Goal: Communication & Community: Answer question/provide support

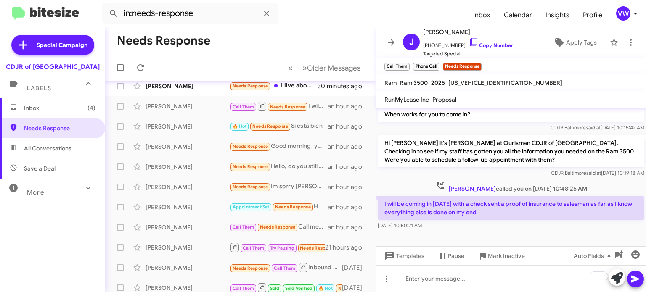
scroll to position [1097, 0]
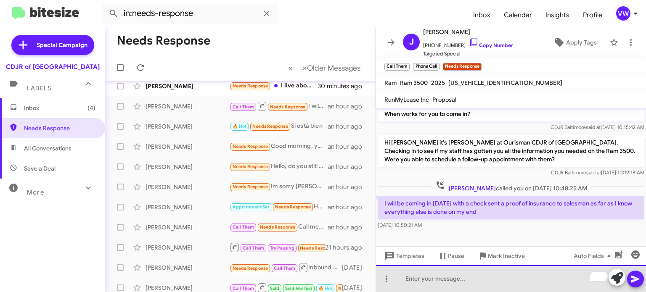
drag, startPoint x: 470, startPoint y: 277, endPoint x: 467, endPoint y: 282, distance: 5.8
click at [470, 278] on div "To enrich screen reader interactions, please activate Accessibility in Grammarl…" at bounding box center [511, 278] width 270 height 27
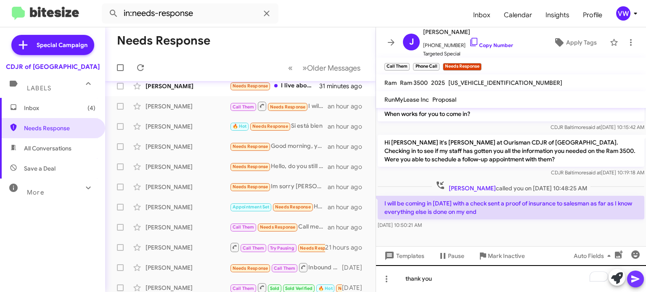
click at [645, 277] on div "thank you" at bounding box center [511, 278] width 270 height 27
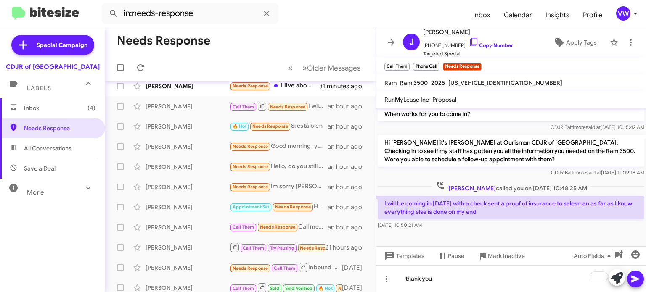
click at [638, 280] on icon at bounding box center [635, 279] width 8 height 7
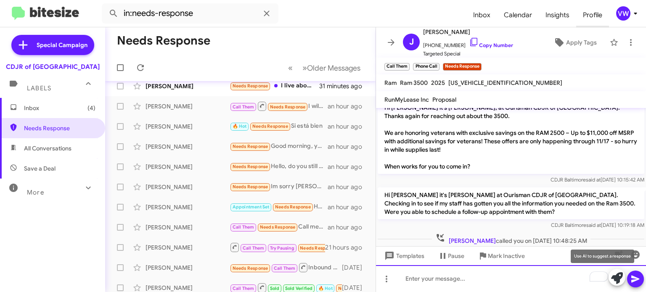
scroll to position [1128, 0]
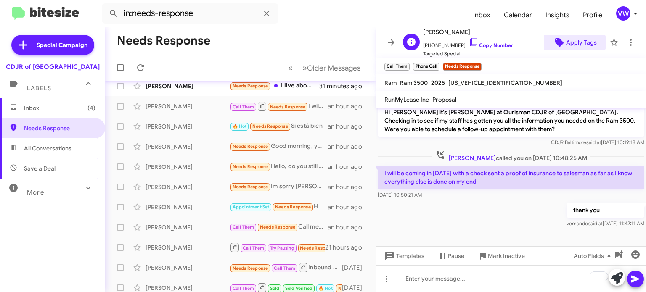
click at [582, 48] on span "Apply Tags" at bounding box center [581, 42] width 31 height 15
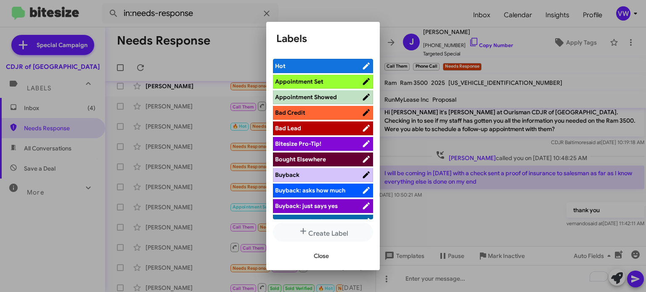
drag, startPoint x: 317, startPoint y: 77, endPoint x: 321, endPoint y: 77, distance: 4.2
click at [321, 77] on span "Appointment Set" at bounding box center [318, 81] width 87 height 8
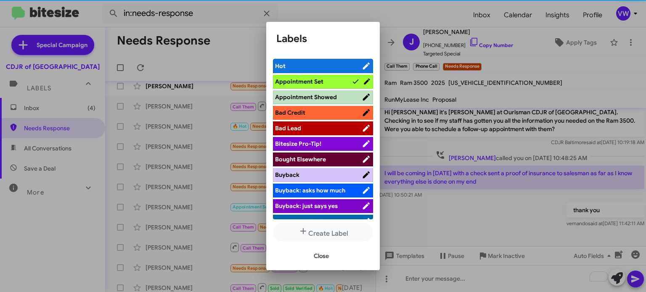
click at [323, 257] on span "Close" at bounding box center [321, 256] width 15 height 15
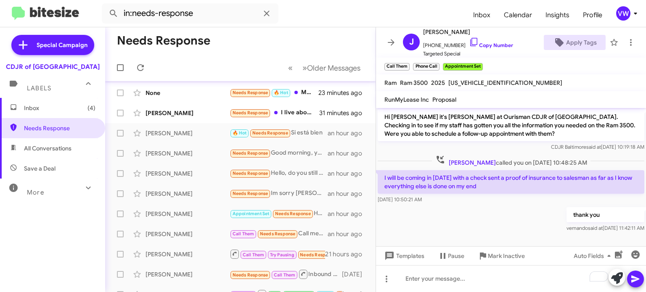
scroll to position [0, 0]
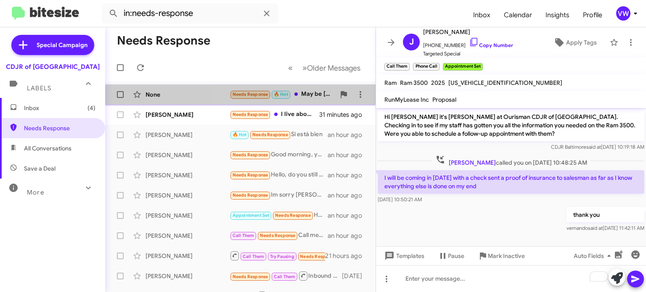
click at [255, 96] on small "Needs Response" at bounding box center [251, 95] width 40 height 8
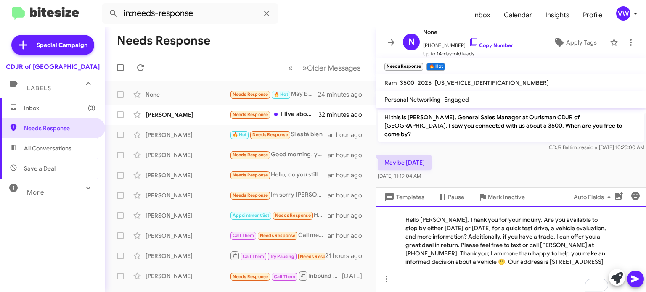
click at [441, 211] on div "Hello [PERSON_NAME], Thank you for your inquiry. Are you available to stop by e…" at bounding box center [511, 250] width 270 height 86
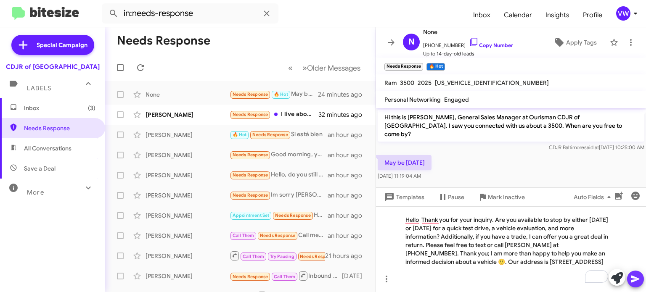
drag, startPoint x: 637, startPoint y: 279, endPoint x: 639, endPoint y: 271, distance: 7.7
click at [641, 276] on button at bounding box center [635, 279] width 17 height 17
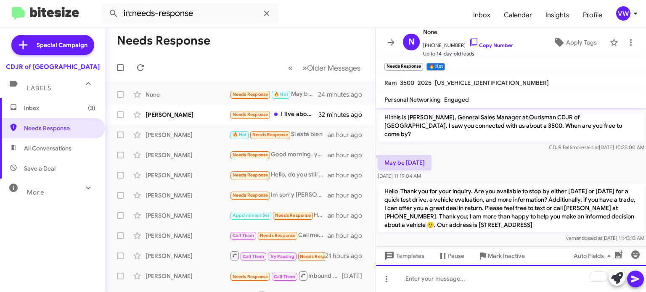
click at [511, 279] on div "To enrich screen reader interactions, please activate Accessibility in Grammarl…" at bounding box center [511, 278] width 270 height 27
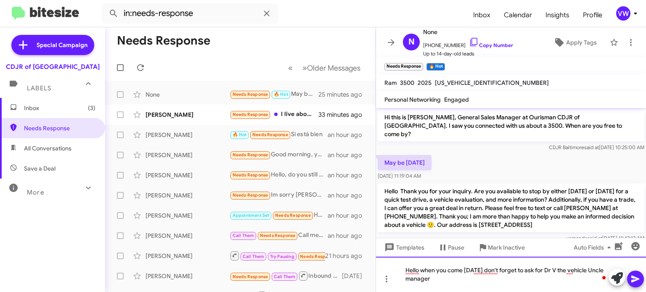
click at [485, 287] on div "Hello when you come on Saturday don't forget to ask for Dr V the vehicle Uncle …" at bounding box center [511, 274] width 270 height 35
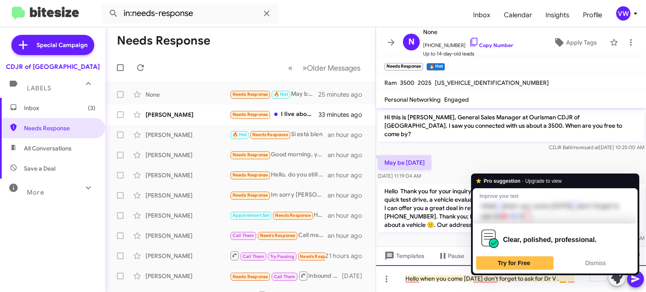
click at [563, 277] on div "Hello when you come on Saturday don't forget to ask for Dr V ." at bounding box center [511, 278] width 270 height 27
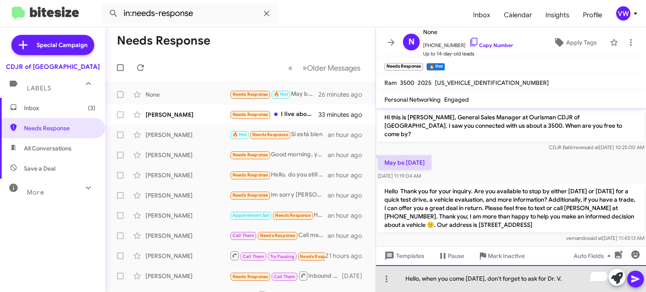
click at [578, 277] on div "Hello, when you come on Saturday, don't forget to ask for Dr. V." at bounding box center [511, 278] width 270 height 27
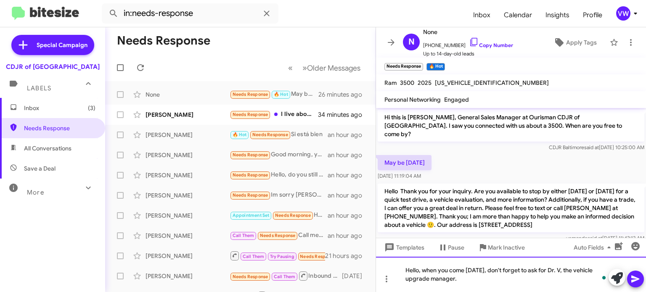
click at [472, 283] on div "Hello, when you come on Saturday, don't forget to ask for Dr. V, the vehicle up…" at bounding box center [511, 274] width 270 height 35
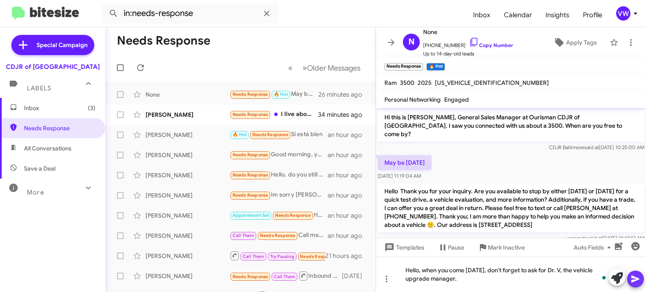
click at [636, 284] on span at bounding box center [636, 279] width 10 height 17
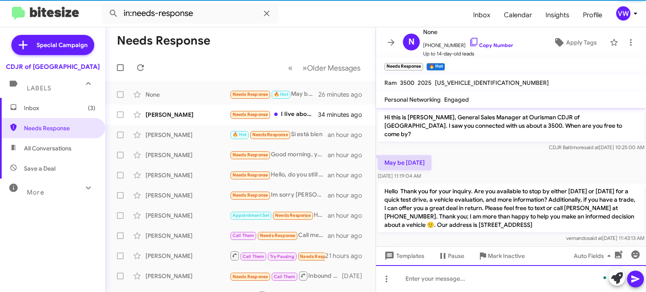
scroll to position [26, 0]
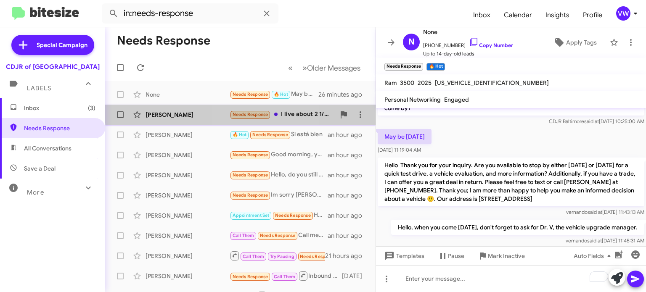
click at [258, 111] on small "Needs Response" at bounding box center [251, 115] width 40 height 8
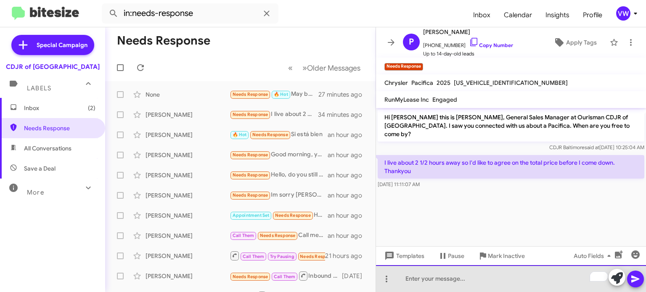
click at [447, 281] on div "To enrich screen reader interactions, please activate Accessibility in Grammarl…" at bounding box center [511, 278] width 270 height 27
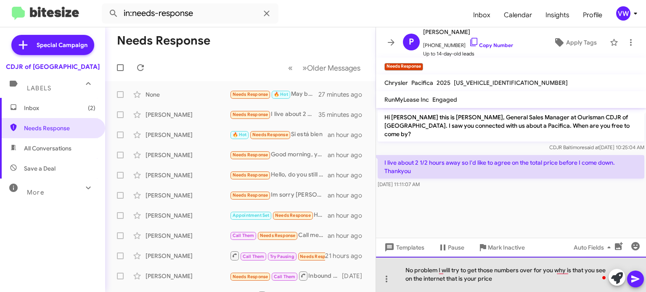
click at [456, 279] on div "No problem I will try to get those numbers over for you why is that you see on …" at bounding box center [511, 274] width 270 height 35
click at [521, 269] on div "No problem, I will try to get those numbers over for you why is that you see on…" at bounding box center [511, 274] width 270 height 35
click at [561, 270] on div "No problem, I will try to get that information over for you why is that you see…" at bounding box center [511, 274] width 270 height 35
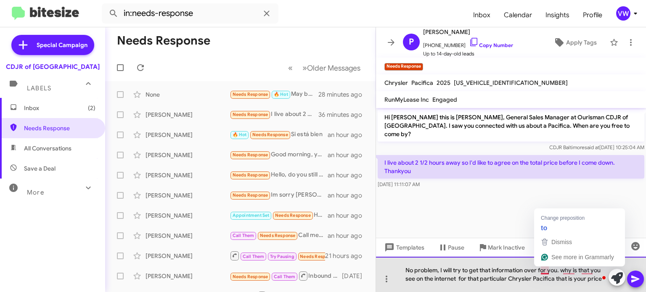
click at [549, 272] on div "No problem, I will try to get that information over for you. why is that you se…" at bounding box center [511, 274] width 270 height 35
click at [577, 271] on div "No problem, I will try to get that information over to you. why is that you see…" at bounding box center [511, 274] width 270 height 35
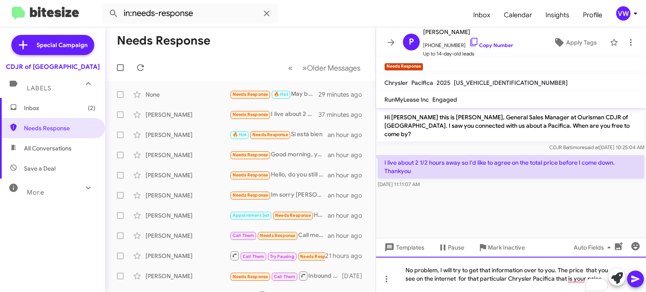
drag, startPoint x: 422, startPoint y: 279, endPoint x: 426, endPoint y: 277, distance: 4.5
click at [425, 278] on div "No problem, I will try to get that information over to you. The price that you …" at bounding box center [511, 274] width 270 height 35
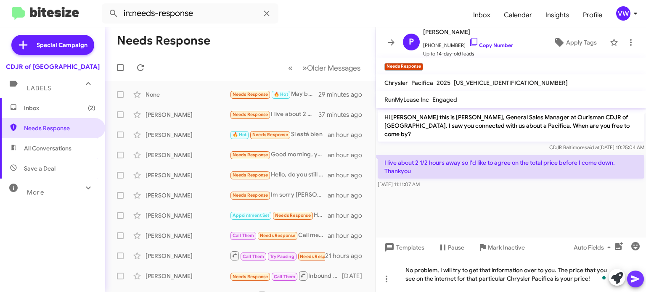
click at [635, 281] on icon at bounding box center [635, 279] width 8 height 7
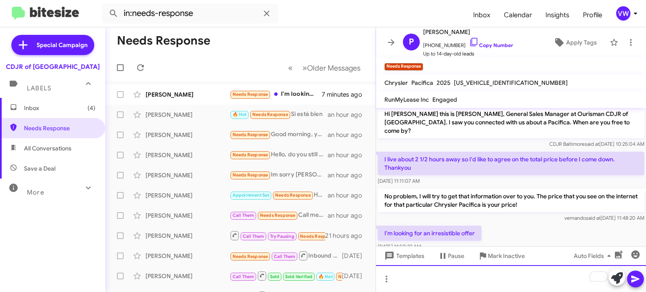
scroll to position [9, 0]
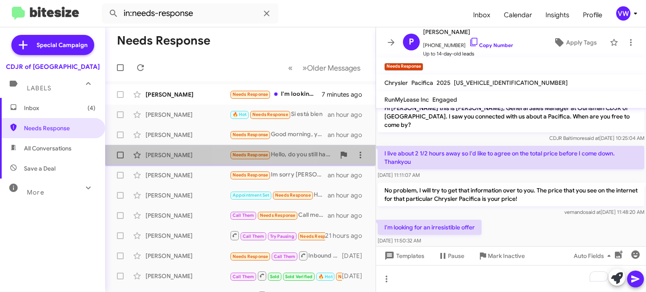
click at [244, 156] on span "Needs Response" at bounding box center [251, 154] width 36 height 5
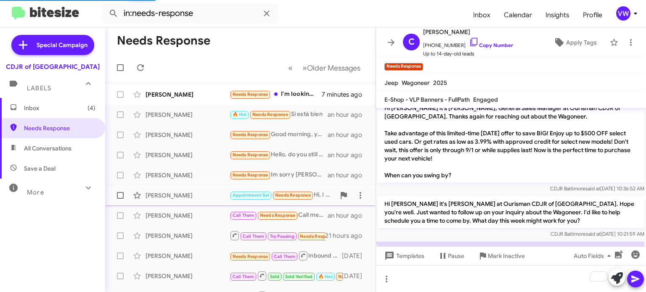
scroll to position [46, 0]
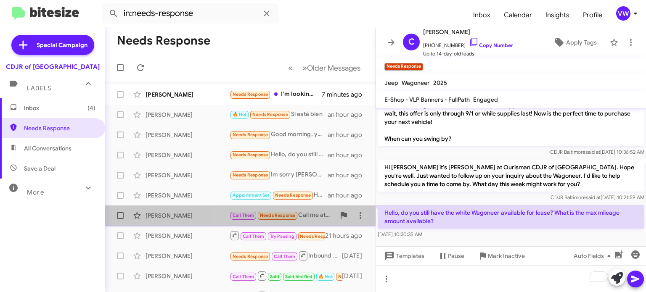
click at [278, 213] on span "Needs Response" at bounding box center [278, 215] width 36 height 5
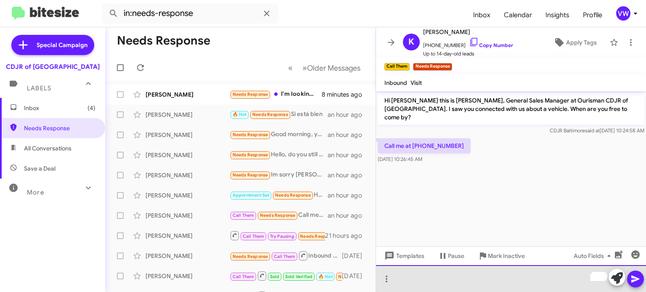
click at [507, 268] on div "To enrich screen reader interactions, please activate Accessibility in Grammarl…" at bounding box center [511, 278] width 270 height 27
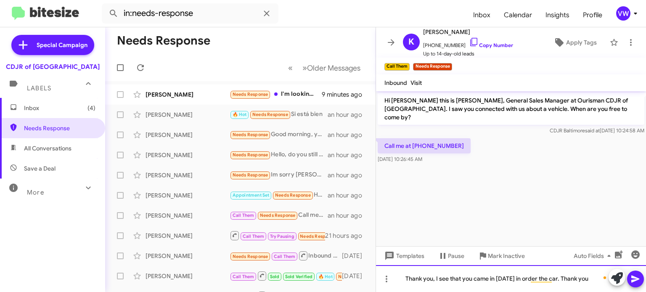
click at [639, 288] on div "Thank you, I see that you came in on Saturday in order the car. Thank you" at bounding box center [511, 278] width 270 height 27
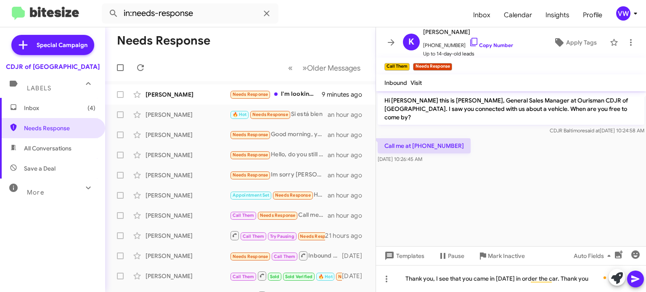
click at [631, 282] on icon at bounding box center [635, 279] width 8 height 7
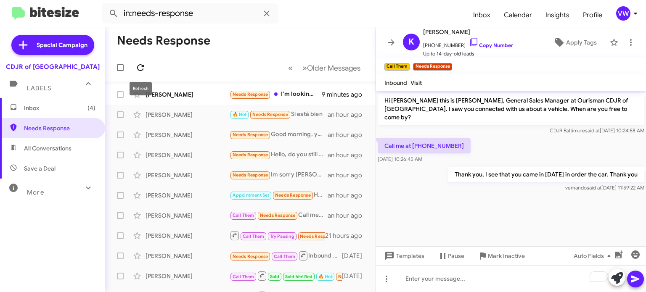
click at [140, 68] on icon at bounding box center [140, 68] width 10 height 10
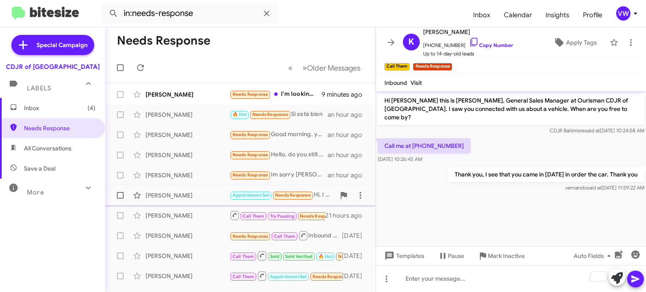
click at [293, 197] on span "Needs Response" at bounding box center [293, 195] width 36 height 5
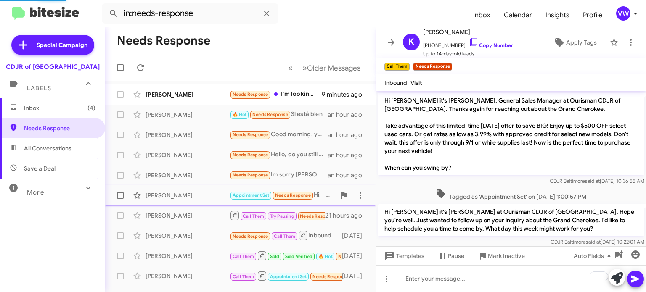
scroll to position [39, 0]
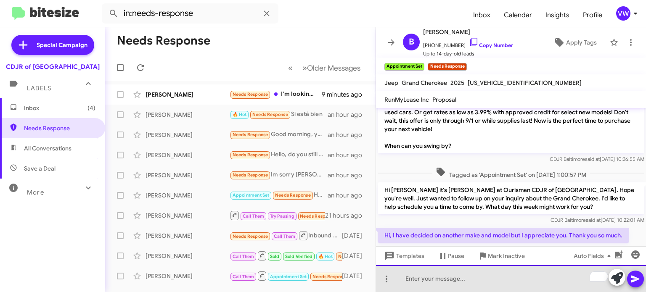
click at [475, 282] on div "To enrich screen reader interactions, please activate Accessibility in Grammarl…" at bounding box center [511, 278] width 270 height 27
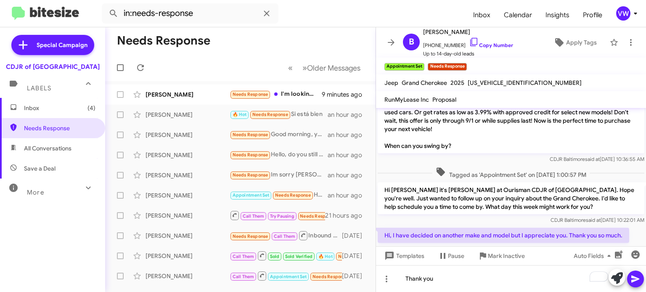
click at [631, 277] on icon at bounding box center [636, 279] width 10 height 10
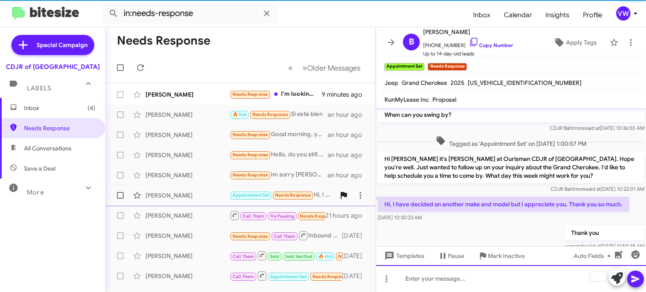
scroll to position [86, 0]
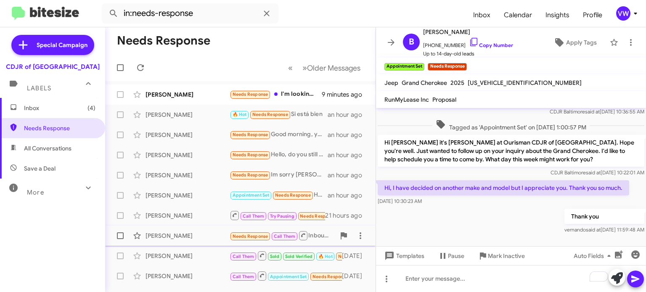
click at [260, 235] on span "Needs Response" at bounding box center [251, 236] width 36 height 5
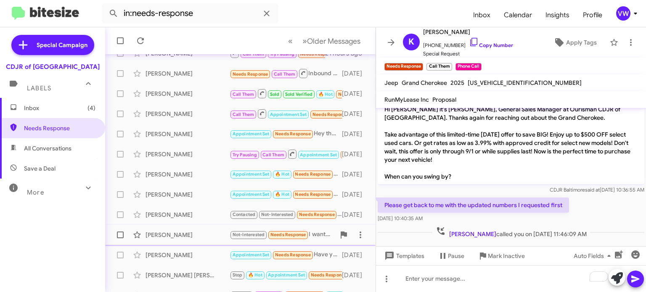
scroll to position [196, 0]
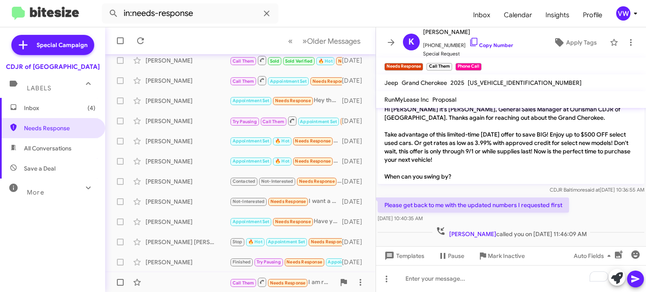
click at [278, 283] on span "Needs Response" at bounding box center [288, 283] width 36 height 5
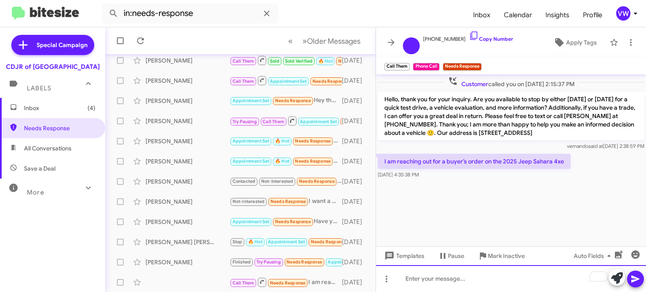
click at [495, 289] on div "To enrich screen reader interactions, please activate Accessibility in Grammarl…" at bounding box center [511, 278] width 270 height 27
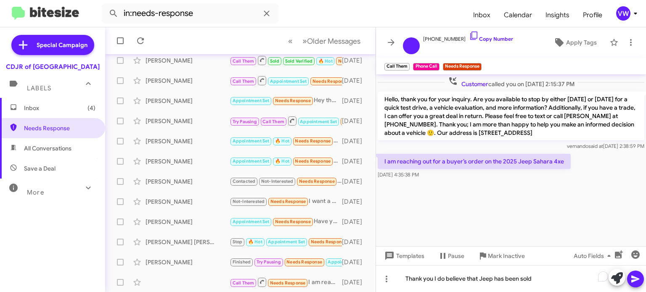
click at [640, 284] on icon at bounding box center [636, 279] width 10 height 10
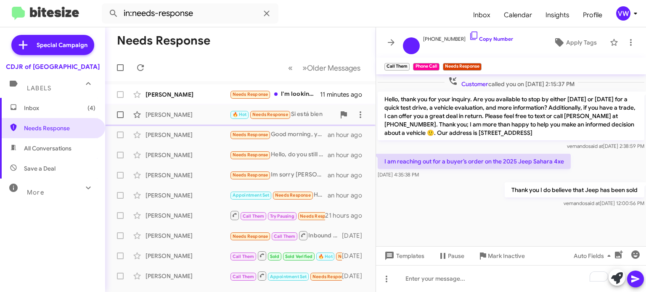
click at [269, 114] on span "Needs Response" at bounding box center [270, 114] width 36 height 5
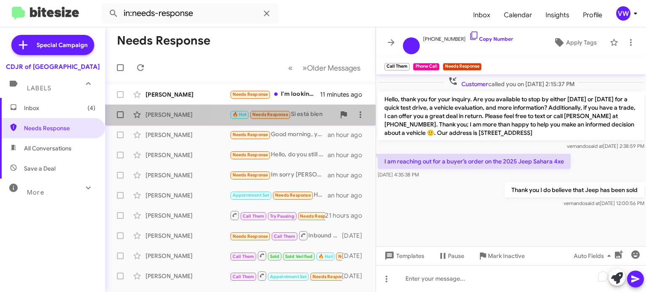
click at [259, 114] on span "Needs Response" at bounding box center [270, 114] width 36 height 5
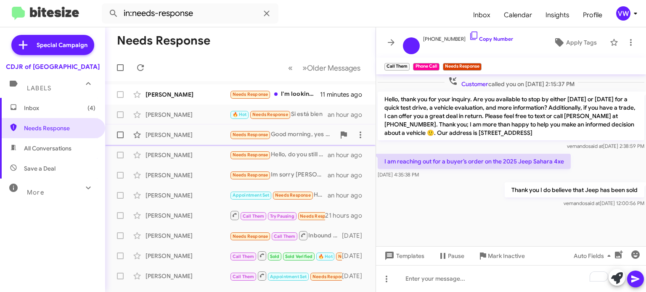
click at [249, 134] on span "Needs Response" at bounding box center [251, 134] width 36 height 5
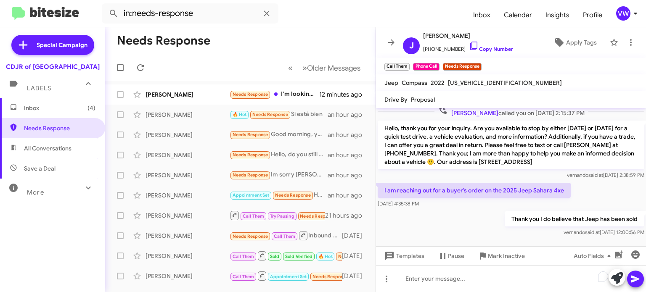
scroll to position [5, 0]
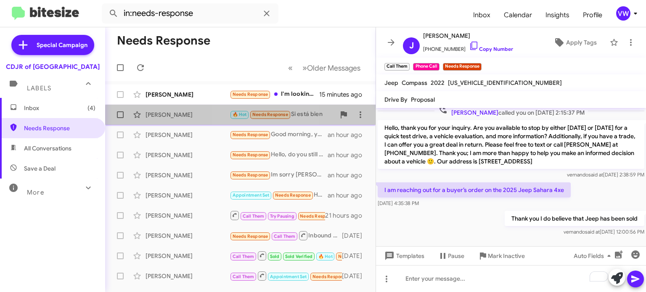
click at [263, 117] on span "Needs Response" at bounding box center [270, 114] width 36 height 5
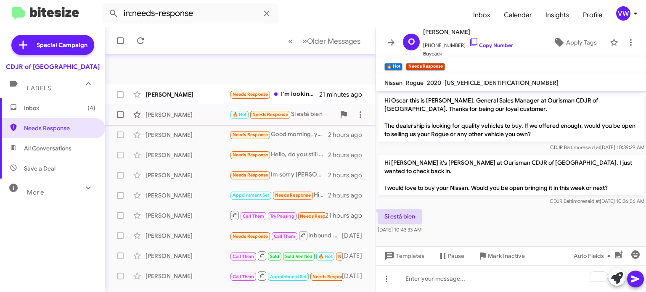
scroll to position [196, 0]
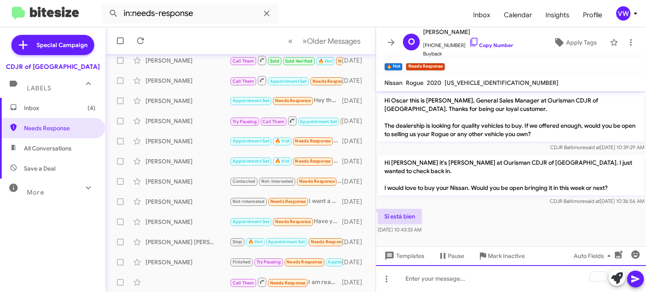
click at [424, 282] on div "To enrich screen reader interactions, please activate Accessibility in Grammarl…" at bounding box center [511, 278] width 270 height 27
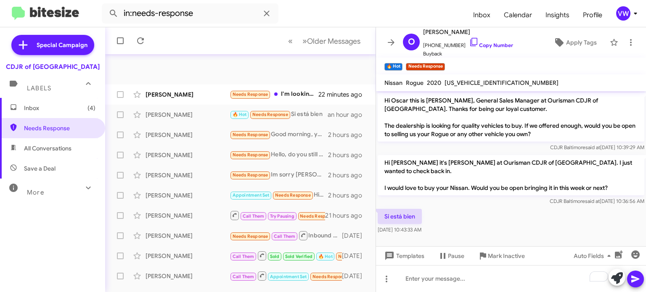
scroll to position [196, 0]
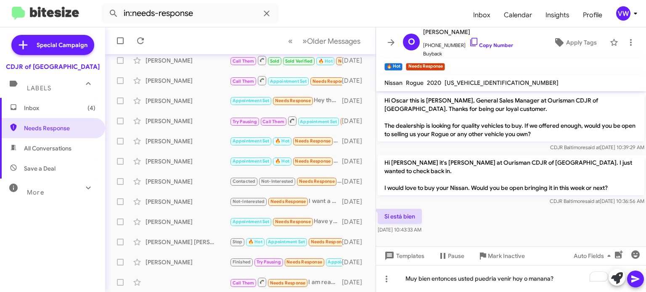
click at [634, 271] on span at bounding box center [636, 279] width 10 height 17
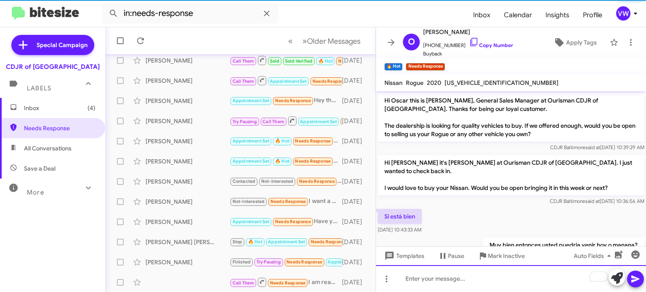
scroll to position [18, 0]
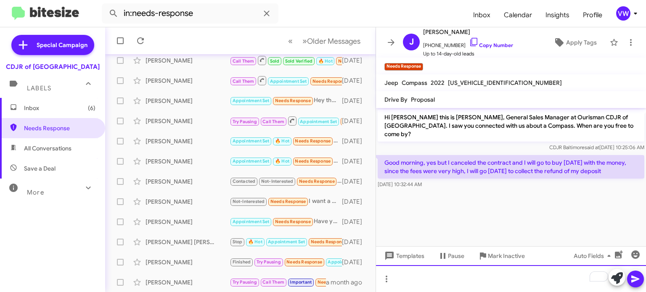
click at [465, 279] on div "To enrich screen reader interactions, please activate Accessibility in Grammarl…" at bounding box center [511, 278] width 270 height 27
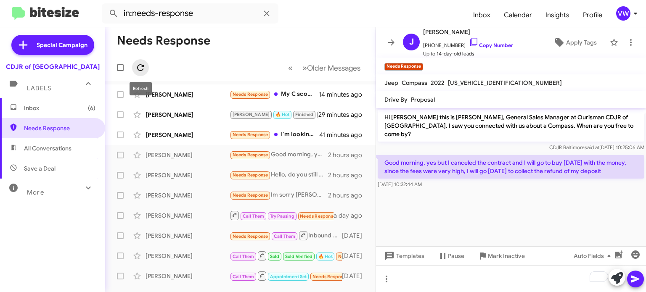
click at [139, 67] on icon at bounding box center [140, 68] width 10 height 10
click at [140, 66] on icon at bounding box center [140, 68] width 10 height 10
click at [140, 67] on icon at bounding box center [140, 68] width 10 height 10
click at [259, 94] on span "Needs Response" at bounding box center [251, 94] width 36 height 5
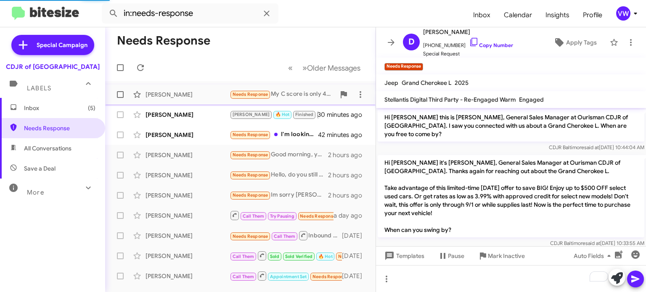
scroll to position [29, 0]
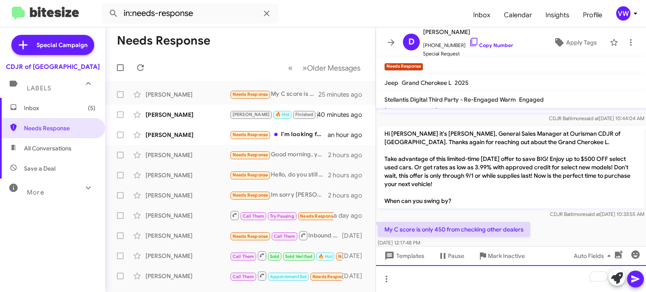
click at [552, 273] on div "To enrich screen reader interactions, please activate Accessibility in Grammarl…" at bounding box center [511, 278] width 270 height 27
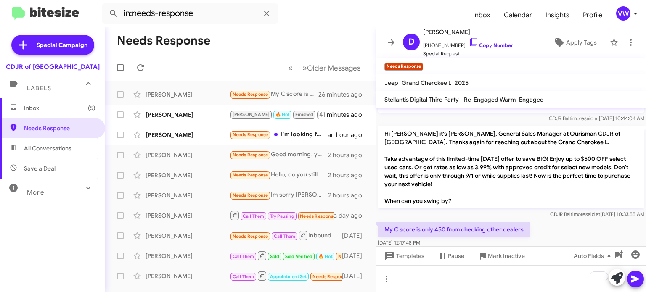
click at [510, 239] on div "[DATE] 12:17:48 PM" at bounding box center [454, 243] width 153 height 8
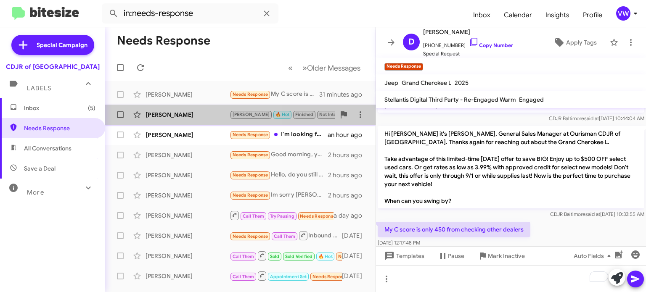
click at [169, 117] on div "[PERSON_NAME]" at bounding box center [188, 115] width 84 height 8
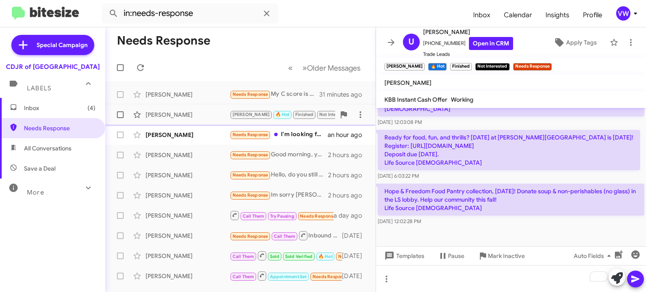
scroll to position [736, 0]
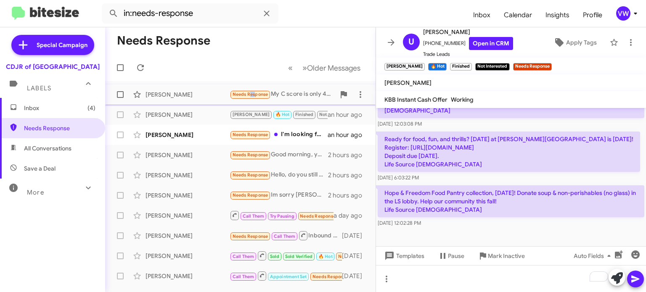
click at [248, 97] on span "Needs Response" at bounding box center [251, 94] width 36 height 5
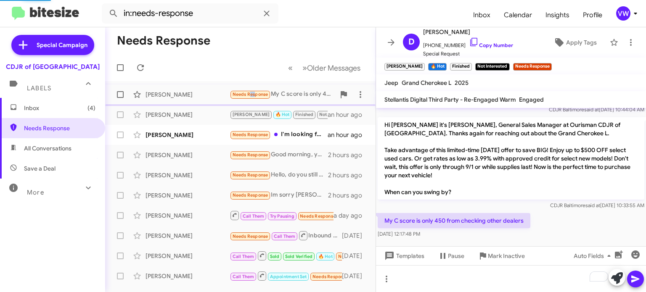
scroll to position [29, 0]
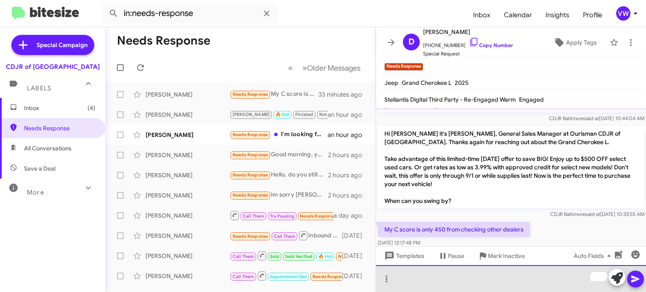
click at [455, 289] on div "To enrich screen reader interactions, please activate Accessibility in Grammarl…" at bounding box center [511, 278] width 270 height 27
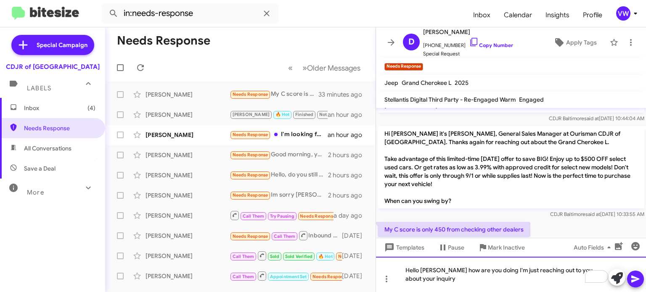
scroll to position [37, 0]
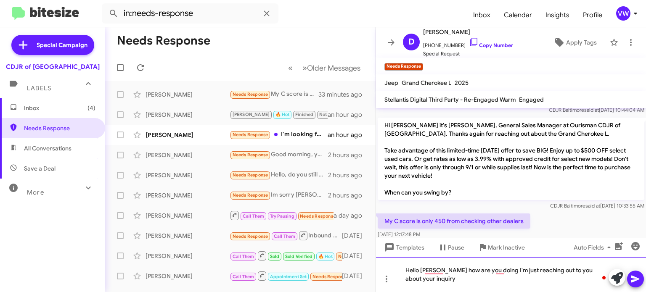
drag, startPoint x: 425, startPoint y: 280, endPoint x: 431, endPoint y: 282, distance: 5.9
click at [427, 280] on div "Hello [PERSON_NAME] how are you doing I'm just reaching out to you about your i…" at bounding box center [511, 274] width 270 height 35
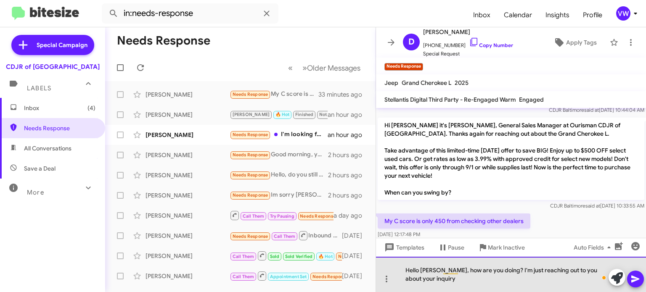
click at [440, 278] on div "Hello [PERSON_NAME], how are you doing? I'm just reaching out to you about your…" at bounding box center [511, 274] width 270 height 35
click at [507, 277] on div "Hello [PERSON_NAME], how are you doing? I'm just reaching out to you about your…" at bounding box center [511, 274] width 270 height 35
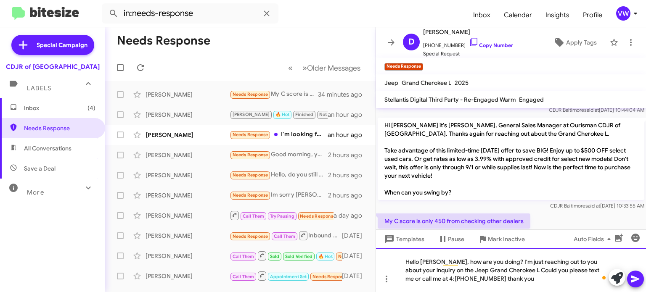
scroll to position [46, 0]
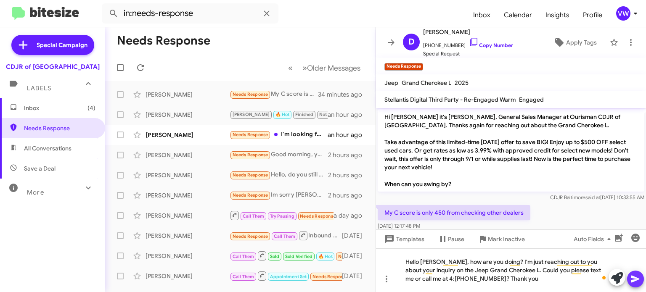
click at [638, 277] on icon at bounding box center [636, 279] width 10 height 10
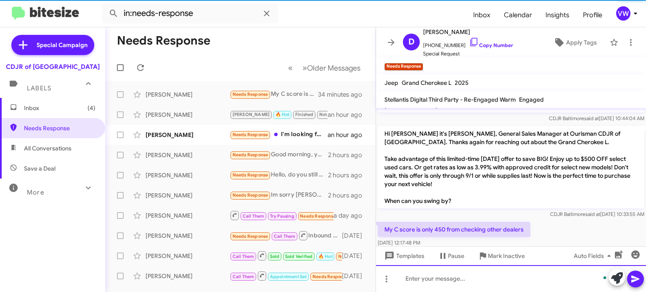
scroll to position [68, 0]
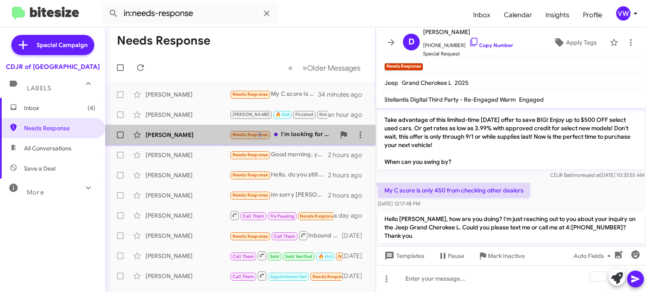
drag, startPoint x: 257, startPoint y: 134, endPoint x: 257, endPoint y: 140, distance: 5.9
click at [257, 138] on span "Needs Response" at bounding box center [251, 134] width 36 height 5
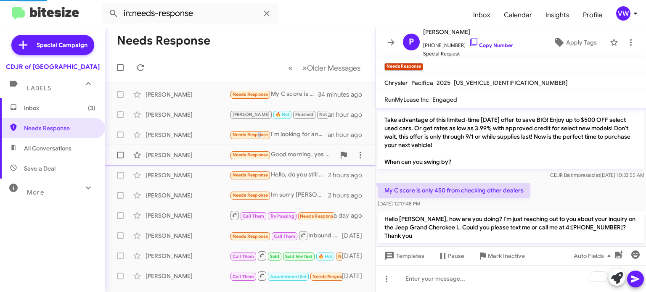
scroll to position [9, 0]
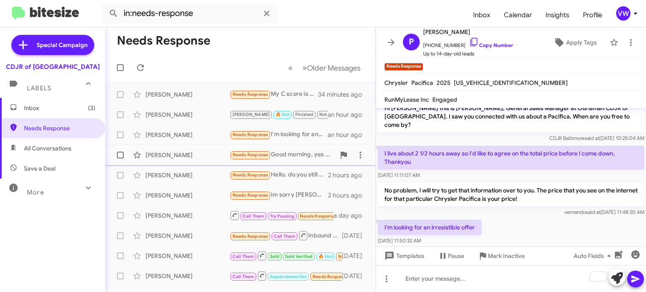
click at [254, 159] on span "Needs Response" at bounding box center [250, 155] width 41 height 10
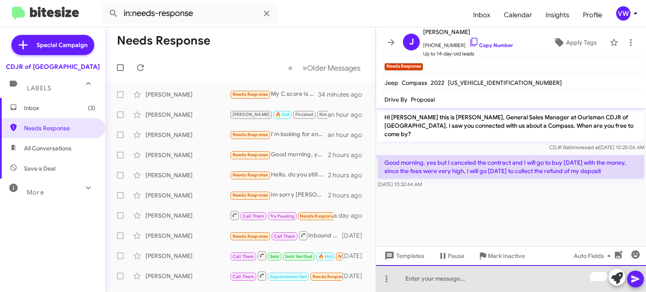
click at [470, 286] on div "To enrich screen reader interactions, please activate Accessibility in Grammarl…" at bounding box center [511, 278] width 270 height 27
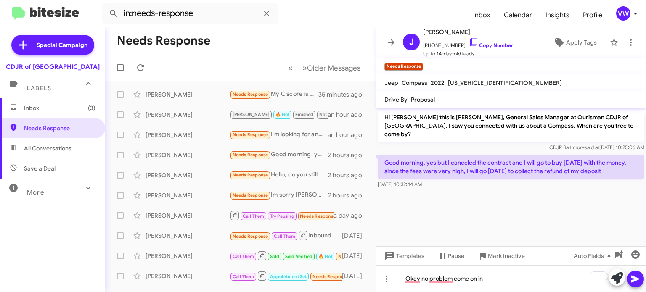
click at [631, 279] on icon at bounding box center [636, 279] width 10 height 10
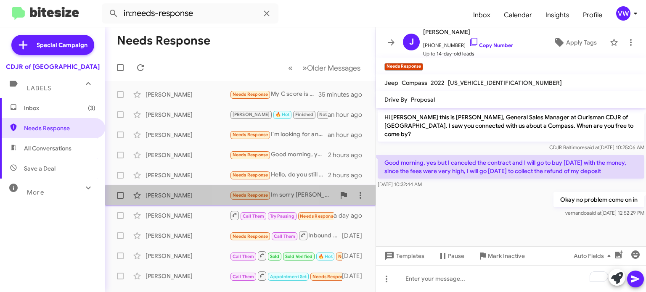
click at [251, 197] on span "Needs Response" at bounding box center [251, 195] width 36 height 5
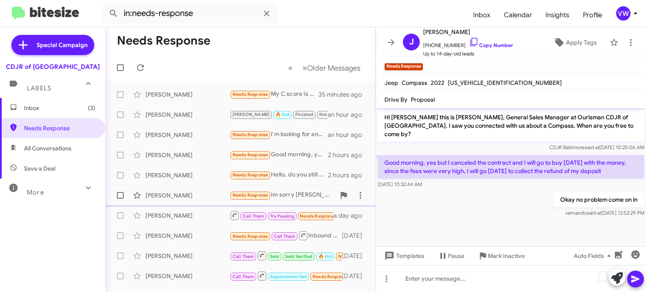
click at [244, 196] on span "Needs Response" at bounding box center [251, 195] width 36 height 5
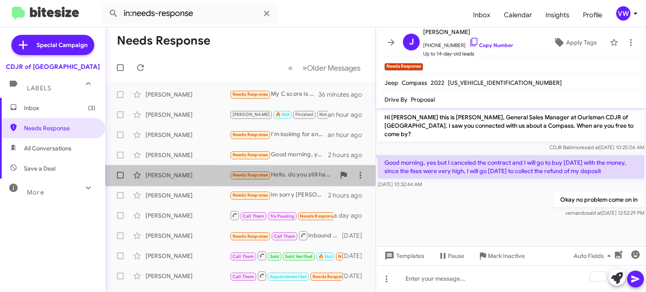
click at [243, 174] on span "Needs Response" at bounding box center [251, 174] width 36 height 5
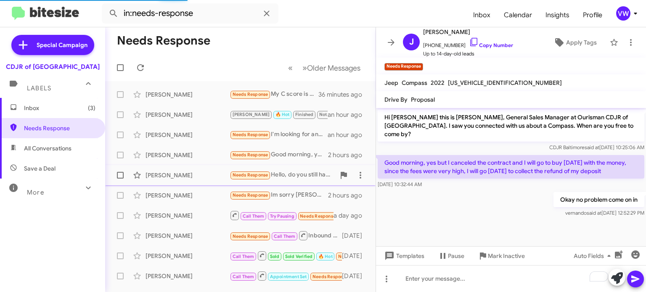
scroll to position [46, 0]
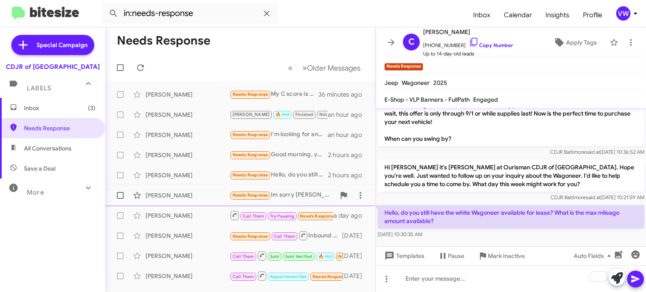
click at [247, 199] on small "Needs Response" at bounding box center [251, 196] width 40 height 8
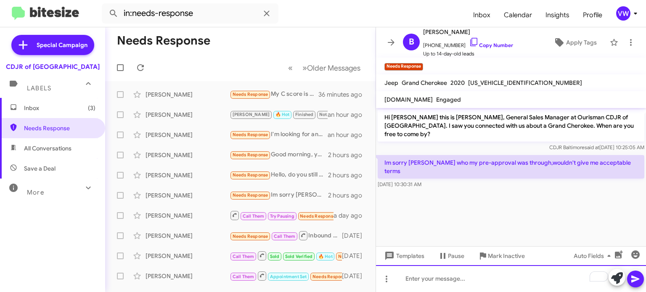
drag, startPoint x: 450, startPoint y: 281, endPoint x: 444, endPoint y: 289, distance: 9.6
click at [444, 288] on div "To enrich screen reader interactions, please activate Accessibility in Grammarl…" at bounding box center [511, 278] width 270 height 27
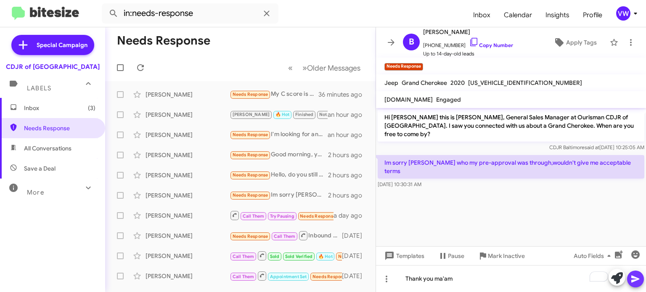
click at [632, 282] on icon at bounding box center [635, 279] width 8 height 7
click at [140, 68] on icon at bounding box center [140, 68] width 10 height 10
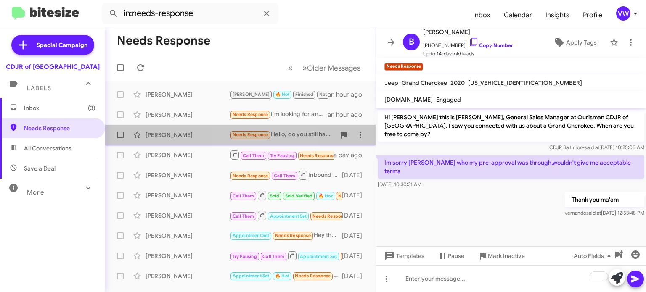
click at [256, 136] on span "Needs Response" at bounding box center [251, 134] width 36 height 5
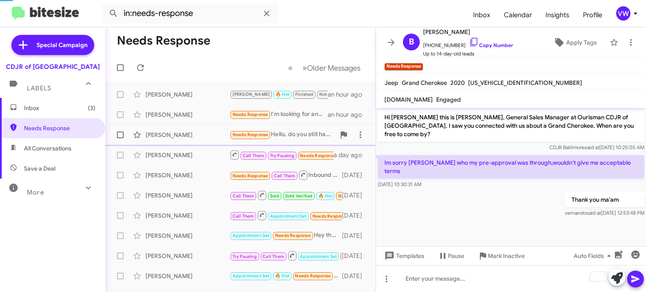
scroll to position [46, 0]
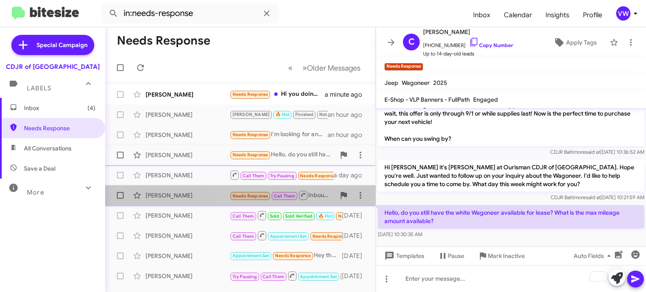
click at [249, 200] on div "[PERSON_NAME] Needs Response Call Them Inbound Call [DATE]" at bounding box center [240, 195] width 257 height 17
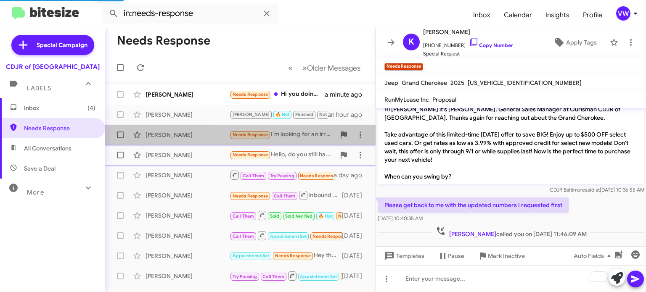
click at [252, 135] on span "Needs Response" at bounding box center [251, 134] width 36 height 5
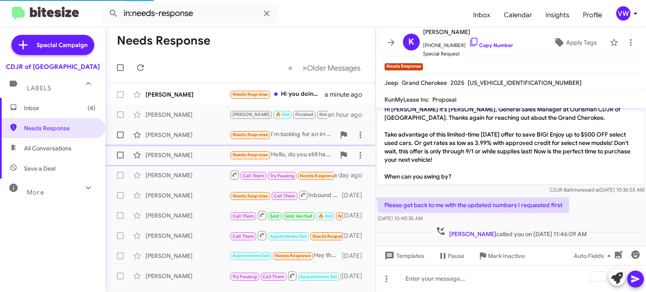
scroll to position [9, 0]
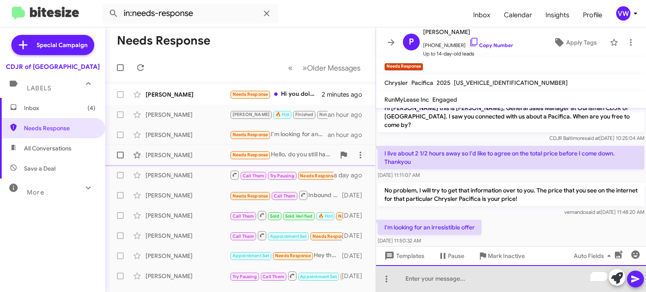
click at [431, 284] on div "To enrich screen reader interactions, please activate Accessibility in Grammarl…" at bounding box center [511, 278] width 270 height 27
click at [454, 277] on div "To enrich screen reader interactions, please activate Accessibility in Grammarl…" at bounding box center [511, 278] width 270 height 27
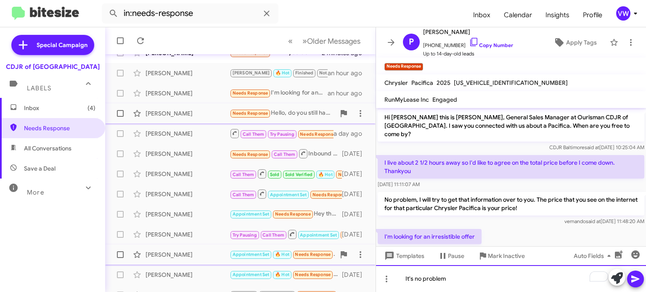
scroll to position [42, 0]
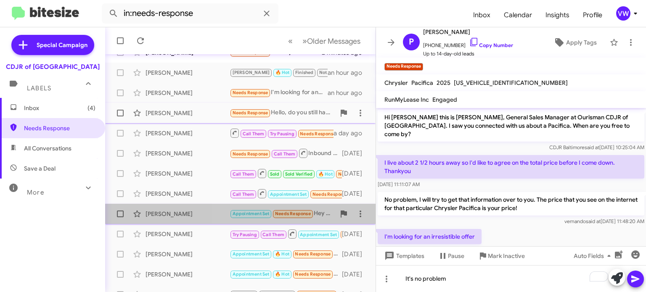
click at [288, 221] on div "[PERSON_NAME] Appointment Set Needs Response Hey there i told you to send the p…" at bounding box center [240, 214] width 257 height 17
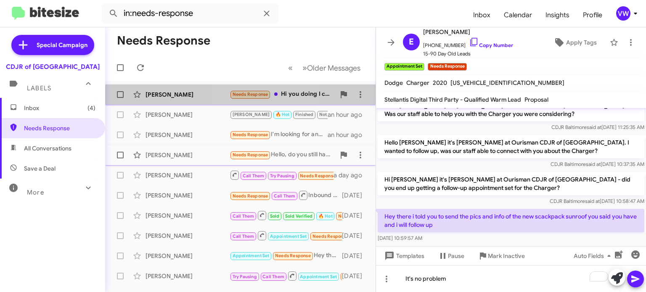
click at [249, 97] on span "Needs Response" at bounding box center [251, 94] width 36 height 5
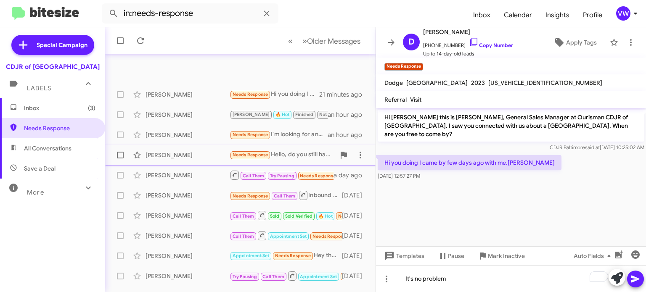
scroll to position [196, 0]
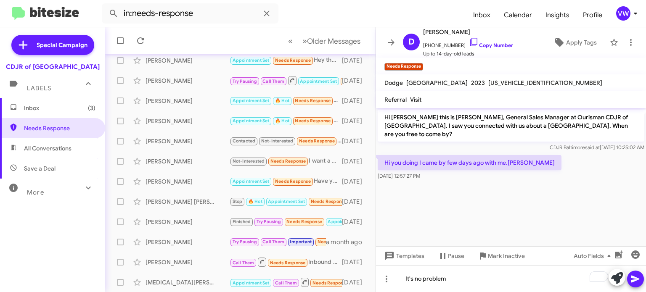
click at [640, 280] on icon at bounding box center [636, 279] width 10 height 10
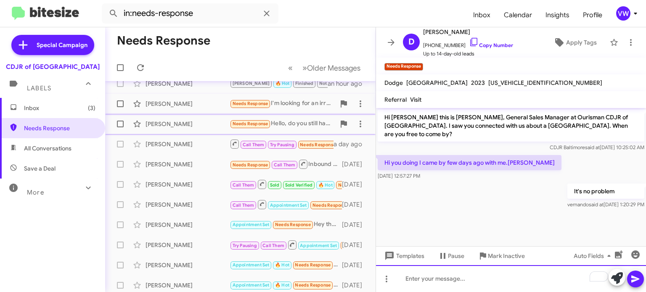
scroll to position [0, 0]
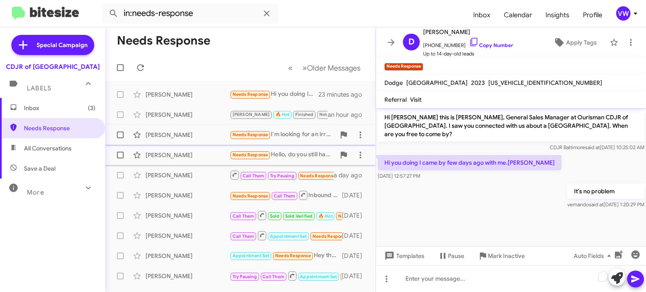
click at [250, 140] on div "[PERSON_NAME] Needs Response I'm looking for an irresistible offer an hour ago" at bounding box center [240, 135] width 257 height 17
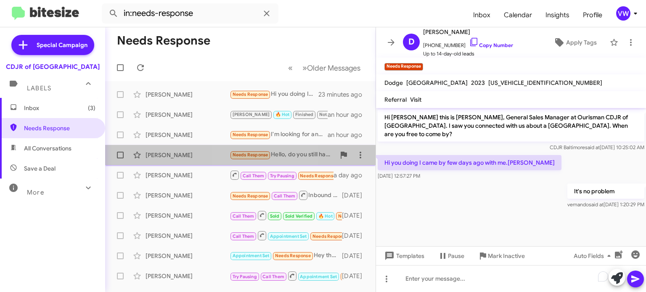
click at [251, 161] on div "[PERSON_NAME] Needs Response Hello, do you still have the white Wagoneer availa…" at bounding box center [240, 155] width 257 height 17
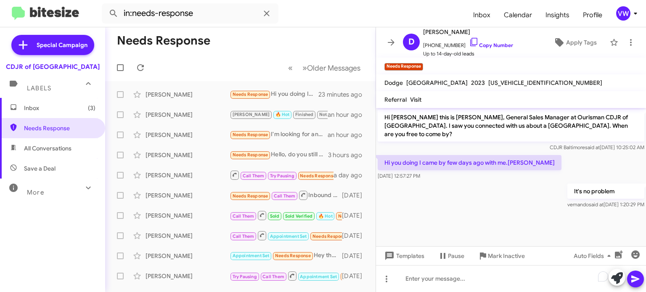
click at [252, 157] on span "Needs Response" at bounding box center [251, 154] width 36 height 5
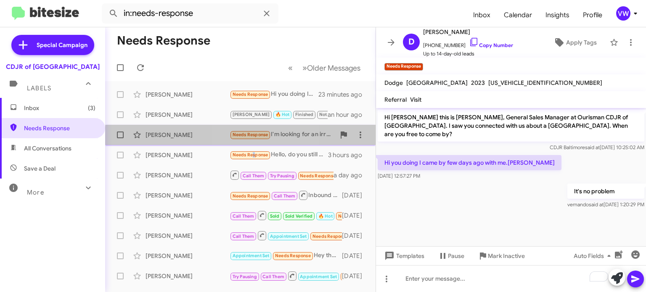
drag, startPoint x: 249, startPoint y: 138, endPoint x: 253, endPoint y: 141, distance: 4.5
click at [252, 142] on div "[PERSON_NAME] Needs Response I'm looking for an irresistible offer an hour ago" at bounding box center [240, 135] width 257 height 17
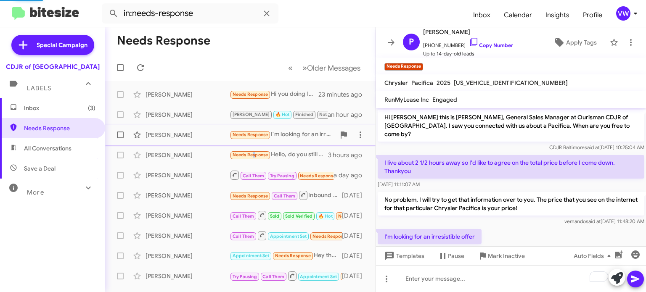
scroll to position [9, 0]
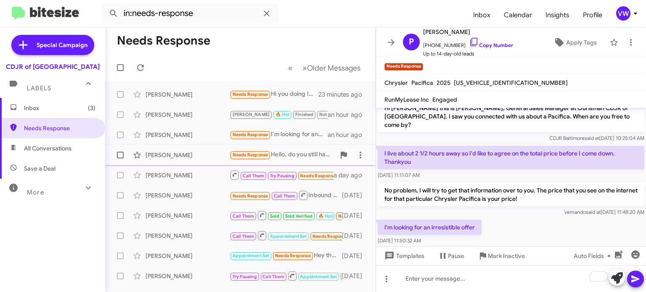
click at [247, 160] on div "[PERSON_NAME] Needs Response Hello, do you still have the white Wagoneer availa…" at bounding box center [240, 155] width 257 height 17
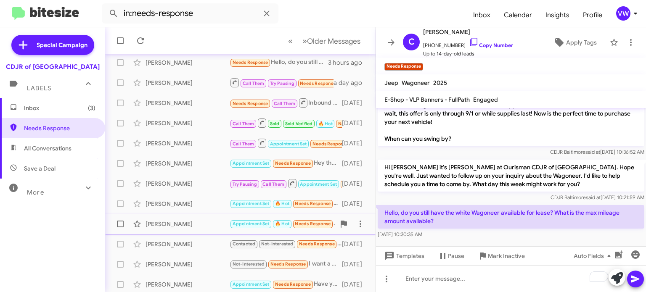
scroll to position [94, 0]
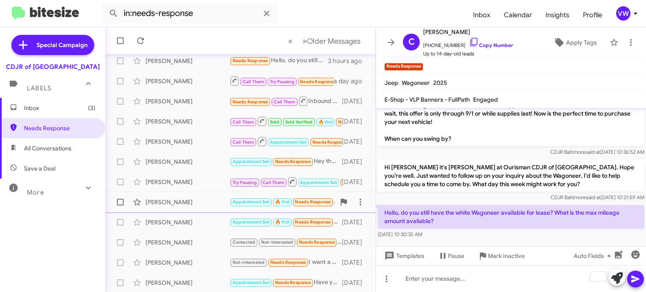
click at [313, 200] on span "Needs Response" at bounding box center [313, 201] width 36 height 5
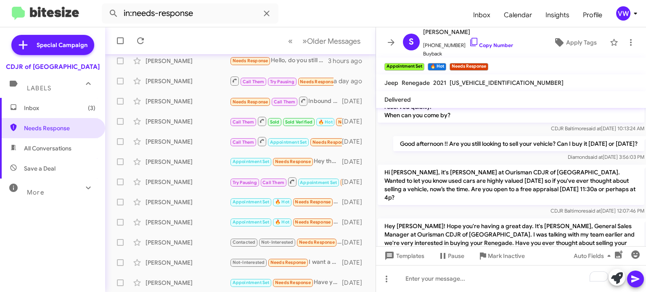
scroll to position [401, 0]
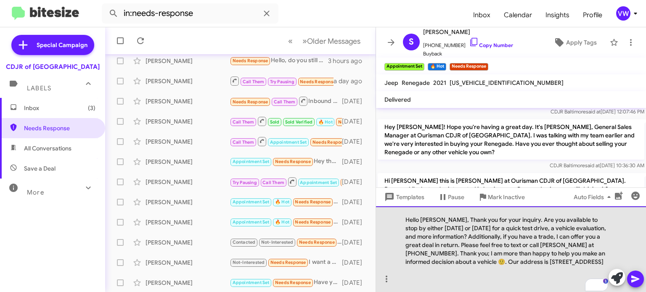
click at [440, 212] on div "Hello [PERSON_NAME], Thank you for your inquiry. Are you available to stop by e…" at bounding box center [511, 250] width 270 height 86
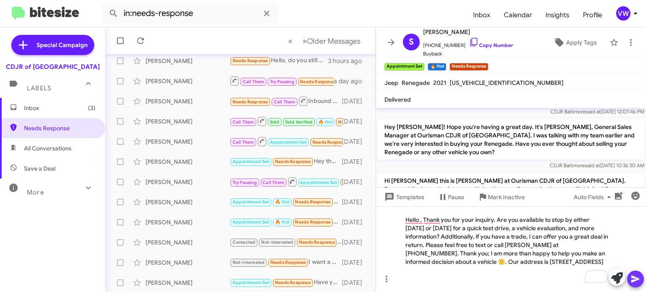
click at [635, 272] on span at bounding box center [636, 279] width 10 height 17
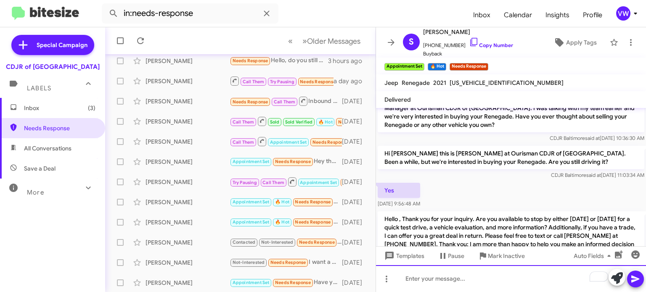
scroll to position [527, 0]
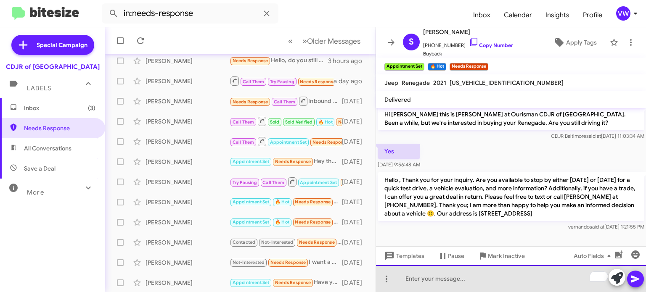
click at [480, 285] on div "To enrich screen reader interactions, please activate Accessibility in Grammarl…" at bounding box center [511, 278] width 270 height 27
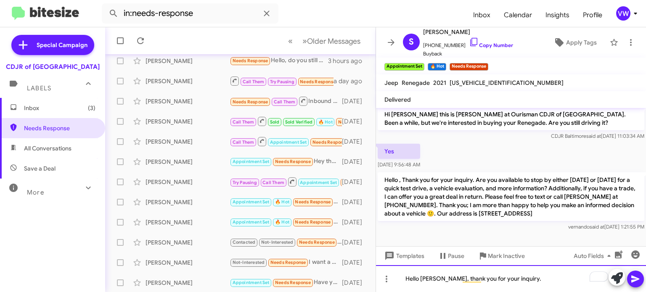
click at [568, 275] on div "Hello [PERSON_NAME], thank you for your inquiry." at bounding box center [511, 278] width 270 height 27
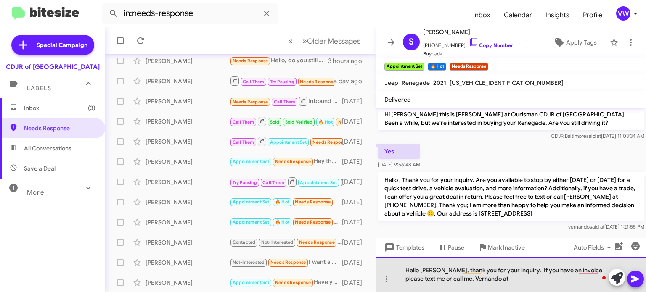
click at [604, 268] on div "Hello [PERSON_NAME], thank you for your inquiry. If you have an invoice please …" at bounding box center [511, 274] width 270 height 35
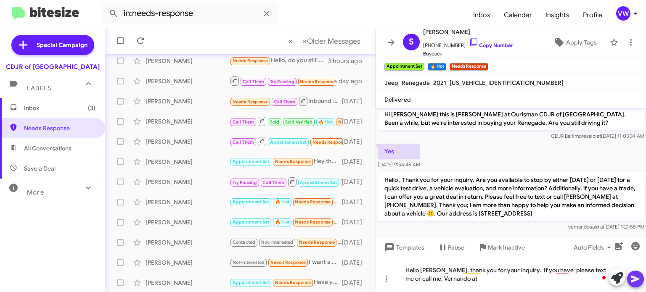
click at [631, 284] on icon at bounding box center [636, 279] width 10 height 10
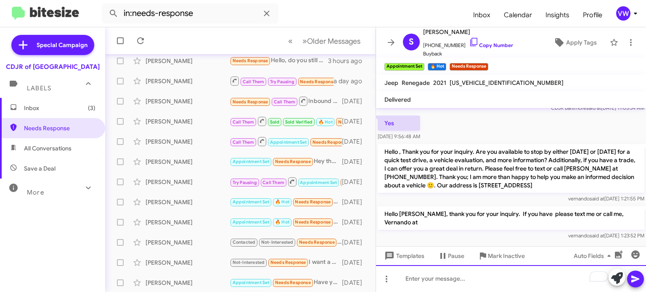
scroll to position [566, 0]
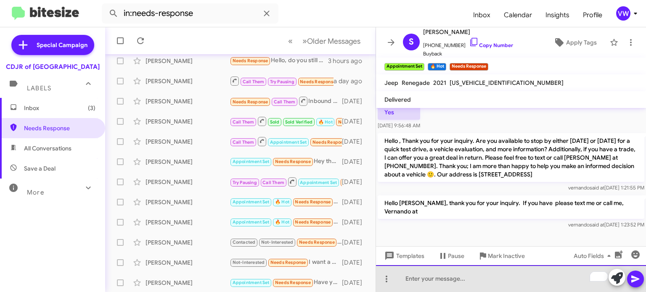
click at [465, 282] on div "To enrich screen reader interactions, please activate Accessibility in Grammarl…" at bounding box center [511, 278] width 270 height 27
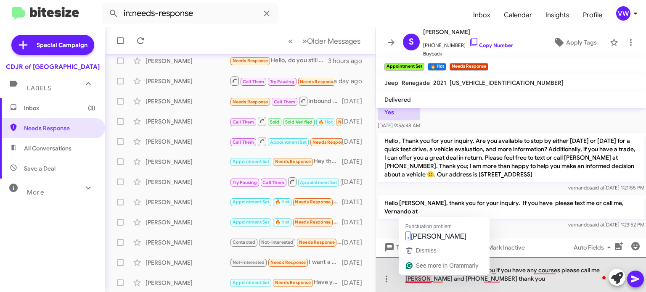
click at [408, 278] on div "Hello [PERSON_NAME] thank you if you have any courses please call me [PERSON_NA…" at bounding box center [511, 274] width 270 height 35
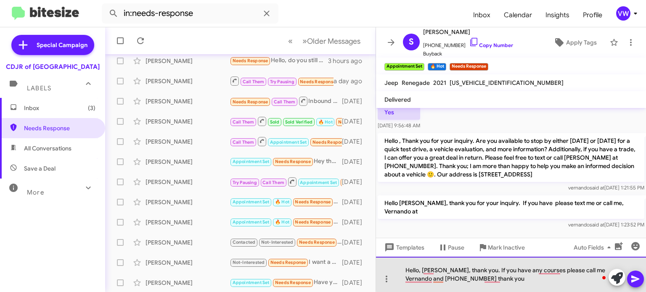
click at [565, 270] on div "Hello, [PERSON_NAME], thank you. If you have any courses please call me Vernand…" at bounding box center [511, 274] width 270 height 35
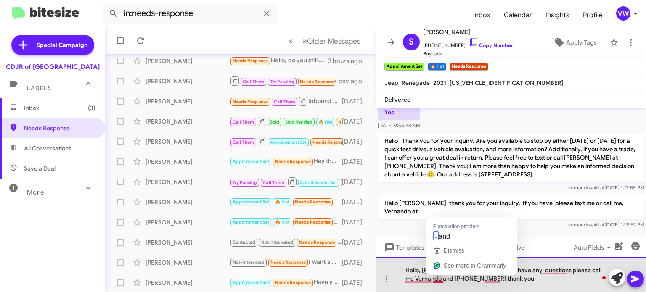
click at [444, 278] on div "Hello, [PERSON_NAME], thank you. If you have any questions please call me Verna…" at bounding box center [511, 274] width 270 height 35
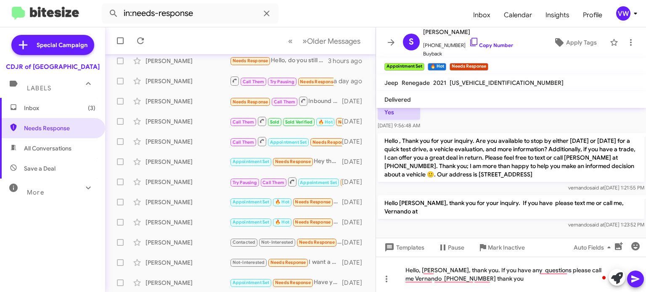
click at [428, 233] on div at bounding box center [511, 247] width 270 height 32
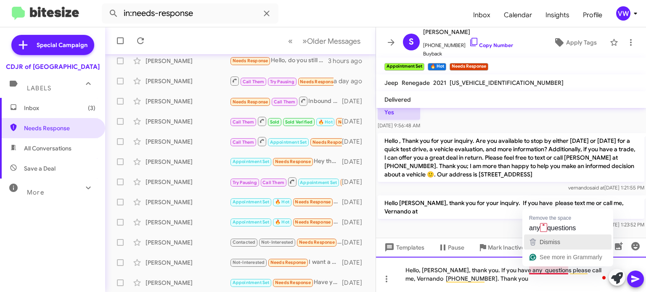
click at [551, 236] on button "Dismiss" at bounding box center [568, 242] width 88 height 15
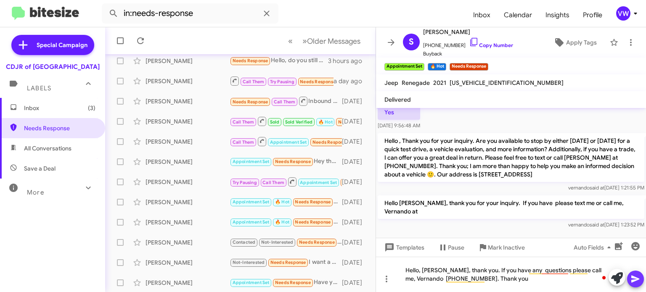
click at [636, 281] on icon at bounding box center [635, 279] width 8 height 7
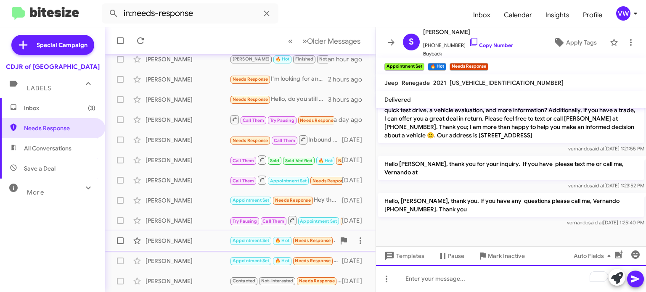
scroll to position [61, 0]
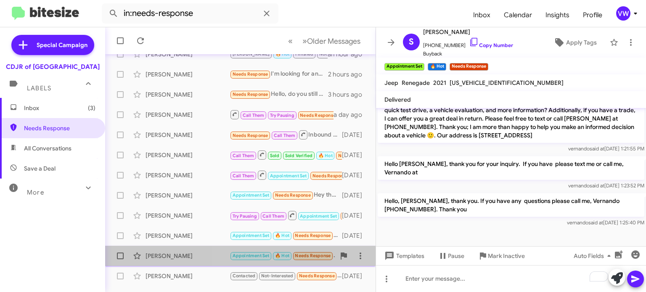
click at [311, 258] on span "Needs Response" at bounding box center [313, 255] width 36 height 5
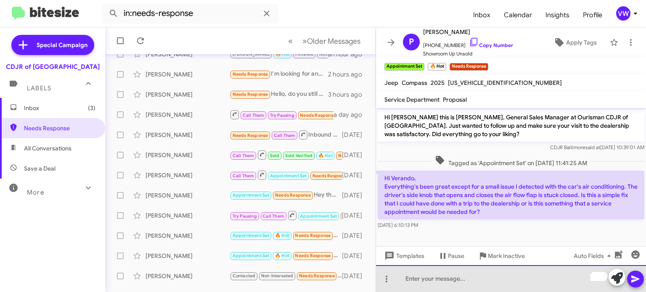
click at [483, 281] on div "To enrich screen reader interactions, please activate Accessibility in Grammarl…" at bounding box center [511, 278] width 270 height 27
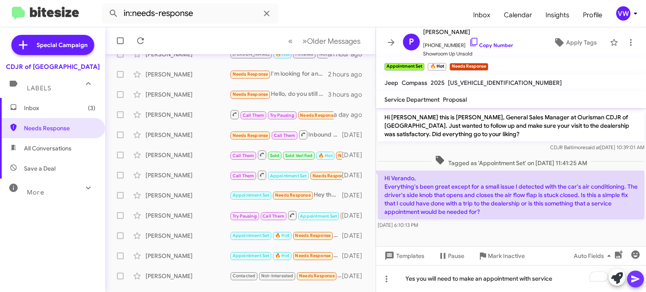
click at [634, 282] on icon at bounding box center [636, 279] width 10 height 10
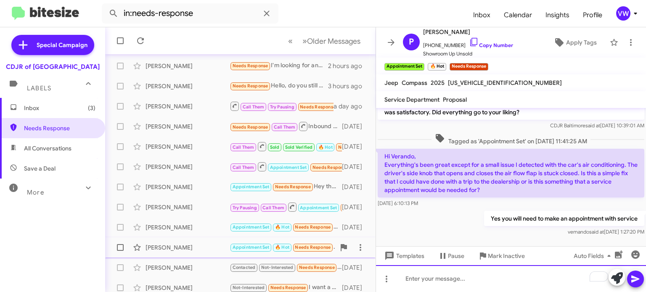
scroll to position [74, 0]
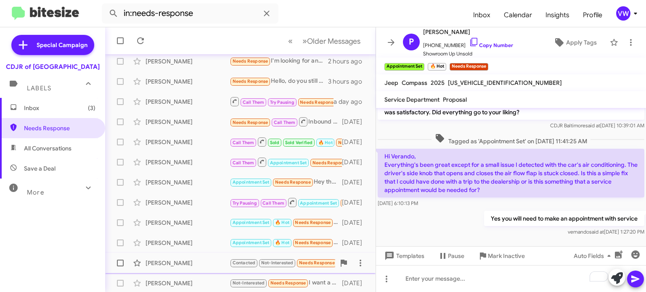
click at [316, 265] on span "Needs Response" at bounding box center [317, 262] width 36 height 5
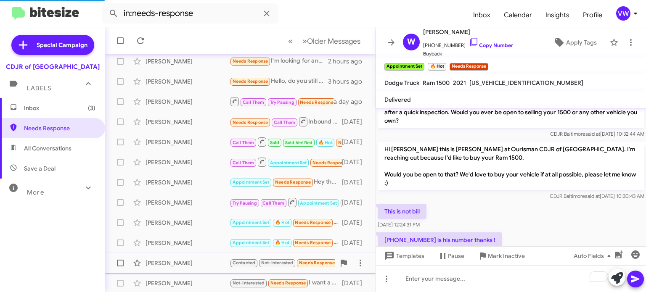
scroll to position [172, 0]
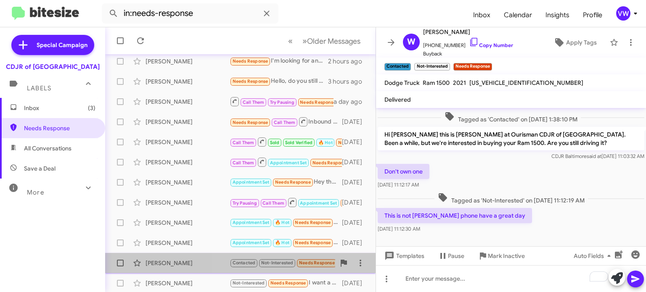
click at [315, 263] on span "Needs Response" at bounding box center [317, 262] width 36 height 5
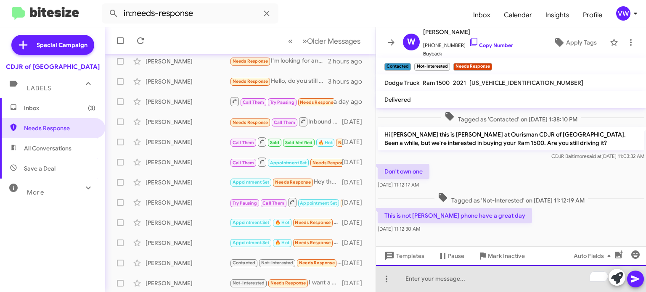
click at [466, 284] on div "To enrich screen reader interactions, please activate Accessibility in Grammarl…" at bounding box center [511, 278] width 270 height 27
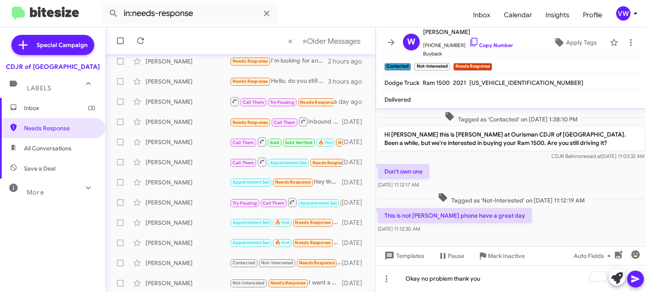
click at [638, 276] on icon at bounding box center [636, 279] width 10 height 10
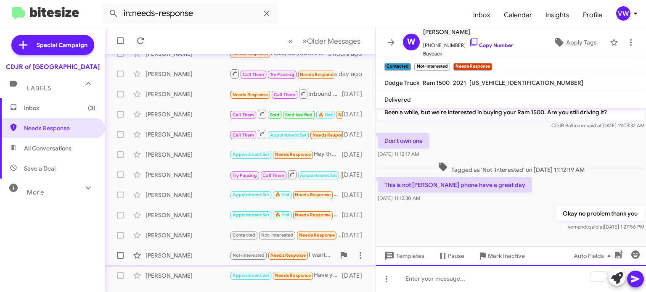
scroll to position [102, 0]
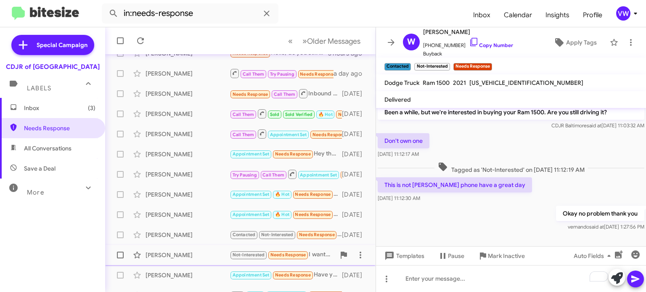
click at [297, 255] on span "Needs Response" at bounding box center [289, 254] width 36 height 5
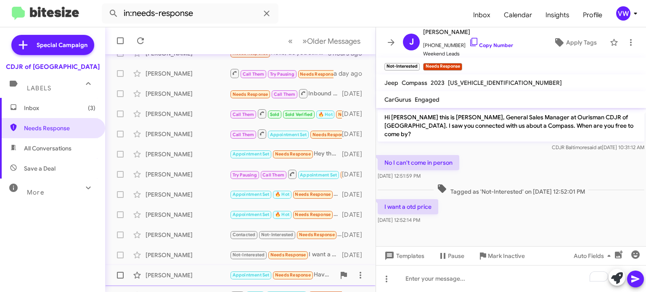
click at [287, 276] on span "Needs Response" at bounding box center [293, 275] width 36 height 5
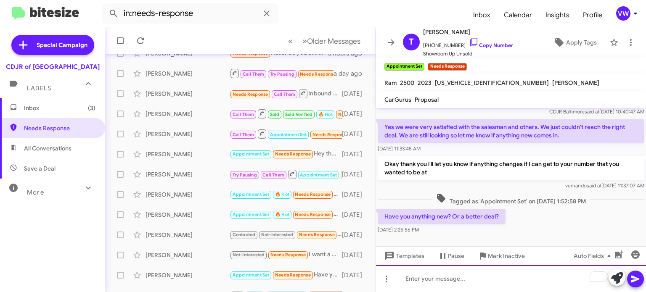
click at [451, 280] on div "To enrich screen reader interactions, please activate Accessibility in Grammarl…" at bounding box center [511, 278] width 270 height 27
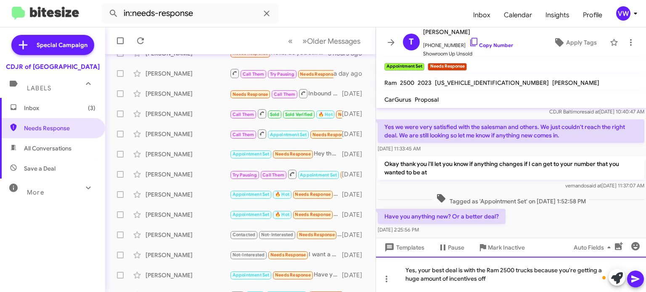
click at [400, 268] on div "Yes, your best deal is with the Ram 2500 trucks because you're getting a huge a…" at bounding box center [511, 274] width 270 height 35
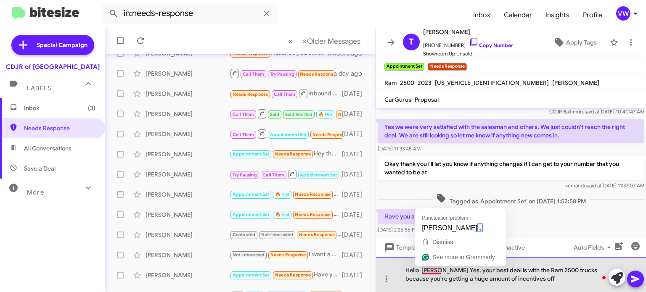
click at [435, 273] on div "Hello [PERSON_NAME] Yes, your best deal is with the Ram 2500 trucks because you…" at bounding box center [511, 274] width 270 height 35
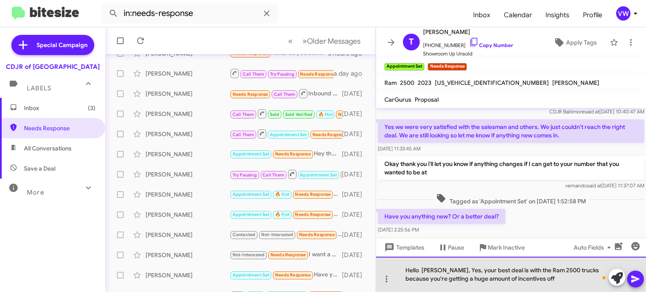
click at [542, 277] on div "Hello [PERSON_NAME], Yes, your best deal is with the Ram 2500 trucks because yo…" at bounding box center [511, 274] width 270 height 35
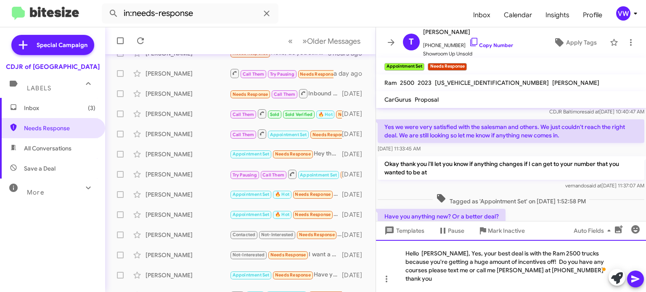
click at [501, 279] on div "Hello [PERSON_NAME], Yes, your best deal is with the Ram 2500 trucks because yo…" at bounding box center [511, 266] width 270 height 52
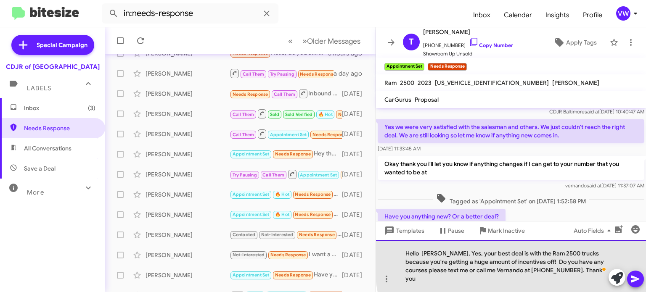
click at [543, 270] on div "Hello [PERSON_NAME], Yes, your best deal is with the Ram 2500 trucks because yo…" at bounding box center [511, 266] width 270 height 52
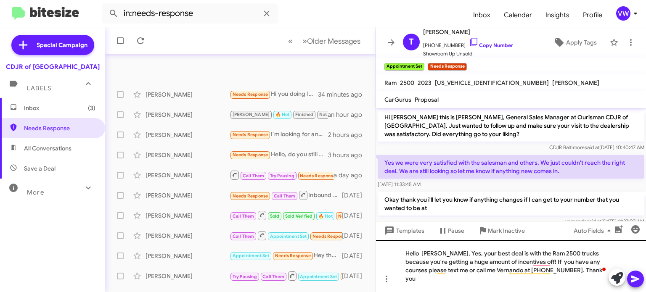
scroll to position [36, 0]
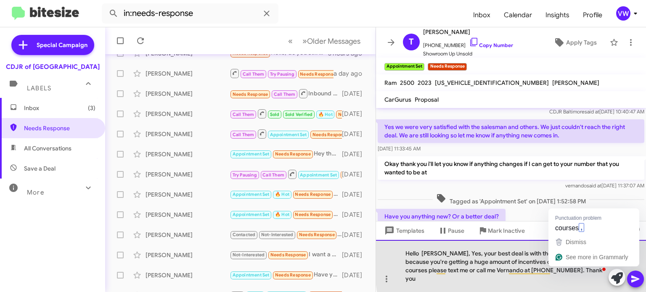
click at [592, 266] on div "Hello [PERSON_NAME], Yes, your best deal is with the Ram 2500 trucks because yo…" at bounding box center [511, 266] width 270 height 52
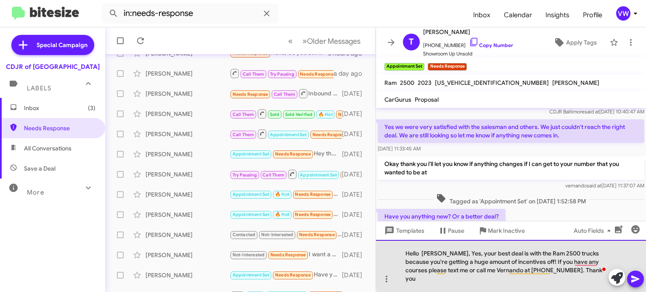
click at [598, 273] on div "Hello [PERSON_NAME], Yes, your best deal is with the Ram 2500 trucks because yo…" at bounding box center [511, 266] width 270 height 52
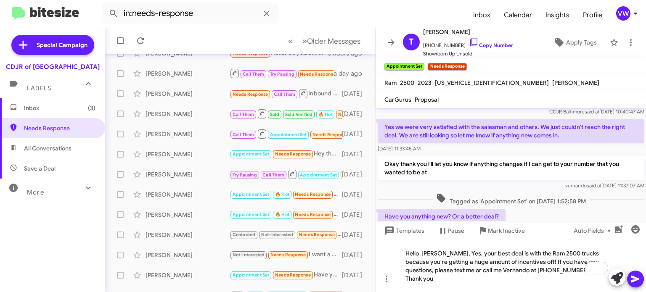
drag, startPoint x: 636, startPoint y: 278, endPoint x: 631, endPoint y: 277, distance: 4.4
click at [633, 279] on icon at bounding box center [636, 279] width 10 height 10
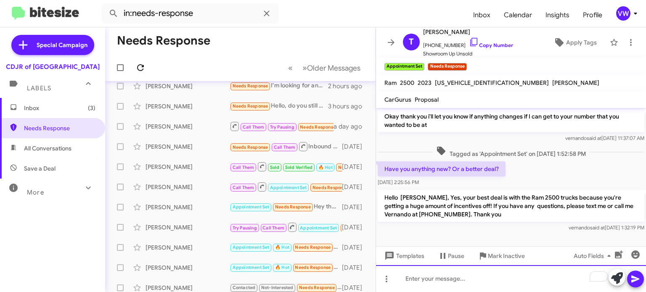
scroll to position [43, 0]
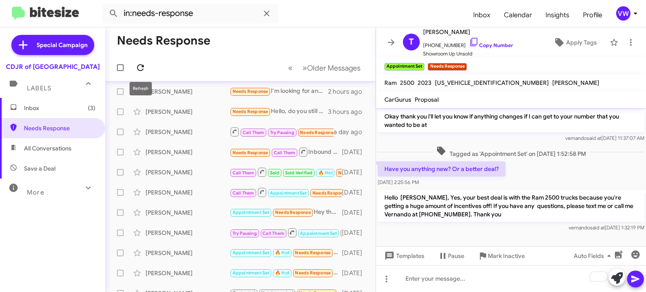
click at [138, 66] on icon at bounding box center [140, 68] width 10 height 10
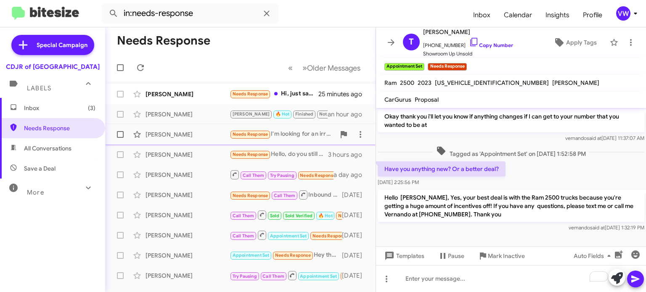
scroll to position [0, 0]
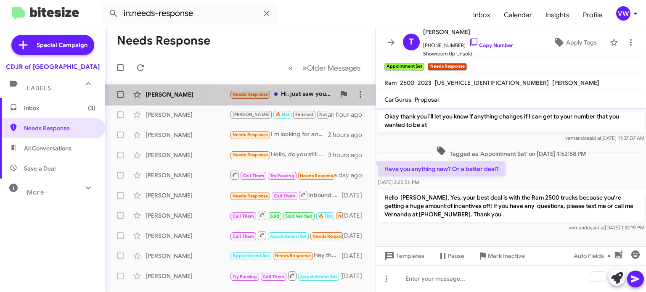
click at [255, 94] on span "Needs Response" at bounding box center [251, 94] width 36 height 5
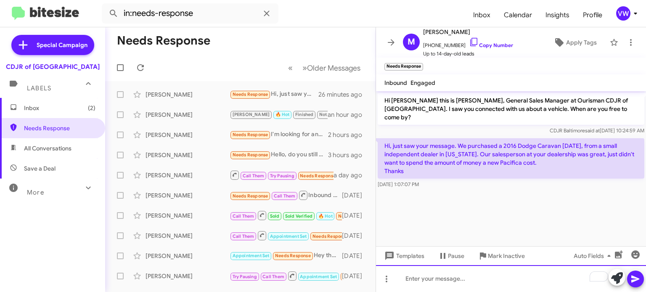
click at [478, 283] on div "To enrich screen reader interactions, please activate Accessibility in Grammarl…" at bounding box center [511, 278] width 270 height 27
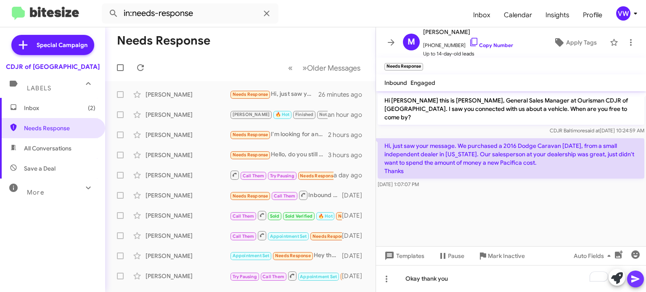
click at [636, 275] on icon at bounding box center [636, 279] width 10 height 10
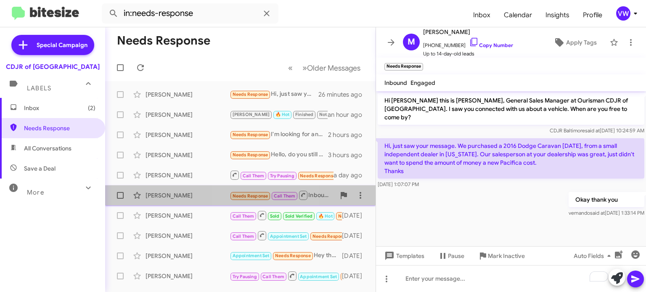
click at [247, 196] on span "Needs Response" at bounding box center [251, 196] width 36 height 5
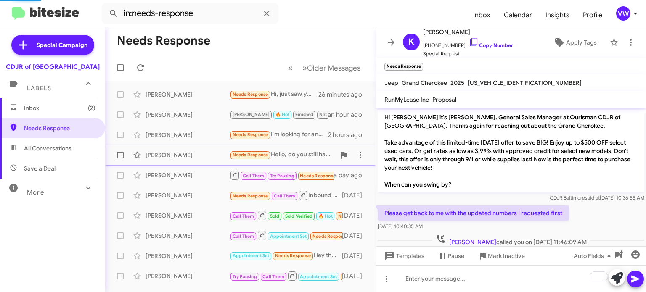
scroll to position [8, 0]
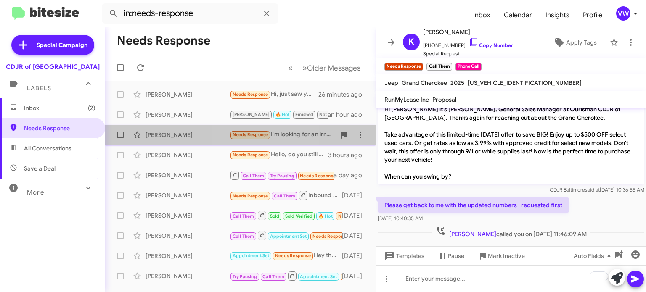
click at [262, 135] on span "Needs Response" at bounding box center [251, 134] width 36 height 5
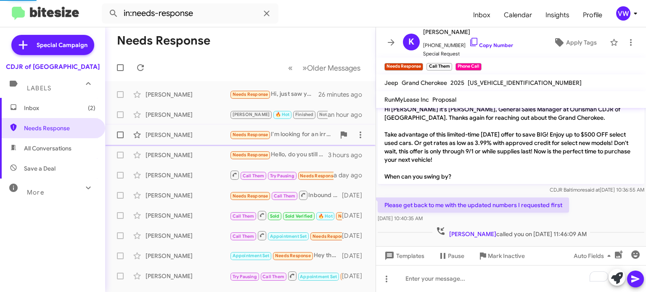
scroll to position [9, 0]
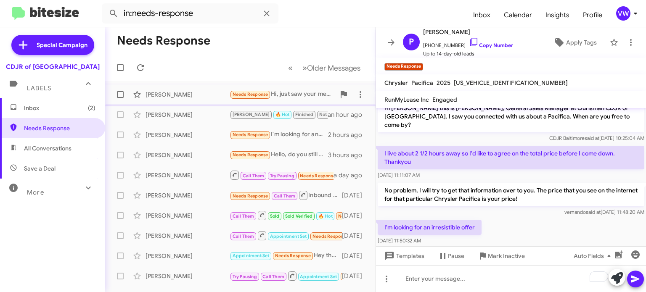
click at [237, 95] on span "Needs Response" at bounding box center [251, 94] width 36 height 5
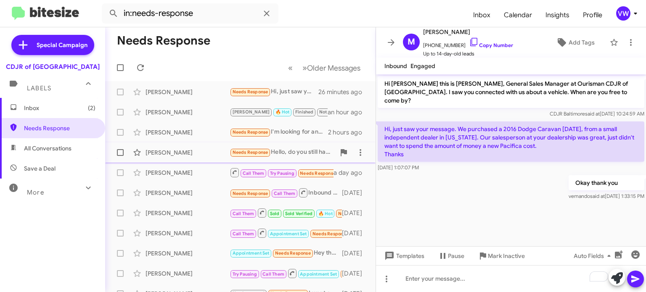
scroll to position [4, 0]
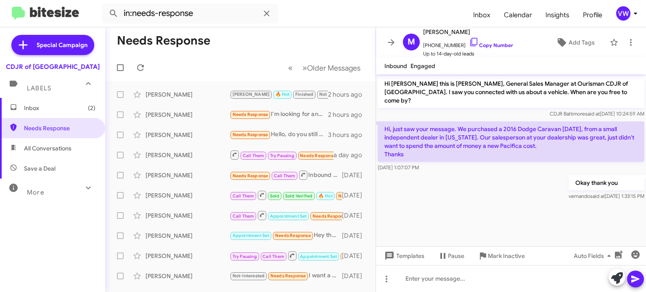
click at [404, 211] on cdk-virtual-scroll-viewport "Hi Mark this is Vernando Ware, General Sales Manager at Ourisman CDJR of Baltim…" at bounding box center [511, 160] width 270 height 172
click at [220, 180] on div "[PERSON_NAME] Needs Response Call Them Inbound Call [DATE]" at bounding box center [240, 175] width 257 height 17
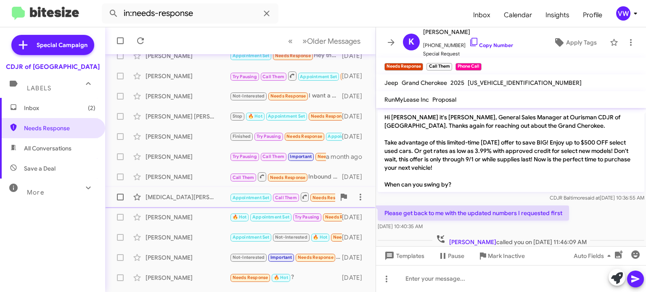
scroll to position [196, 0]
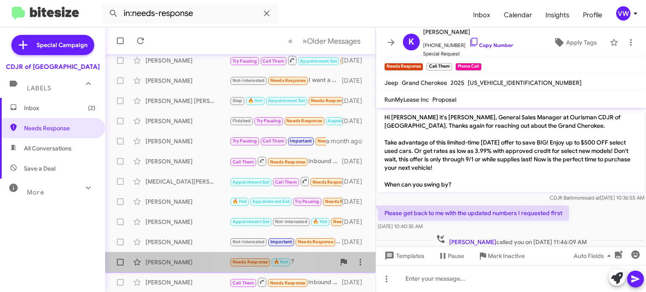
click at [263, 260] on span "Needs Response" at bounding box center [251, 262] width 36 height 5
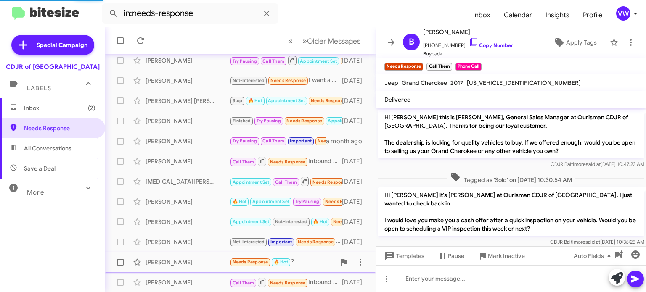
scroll to position [475, 0]
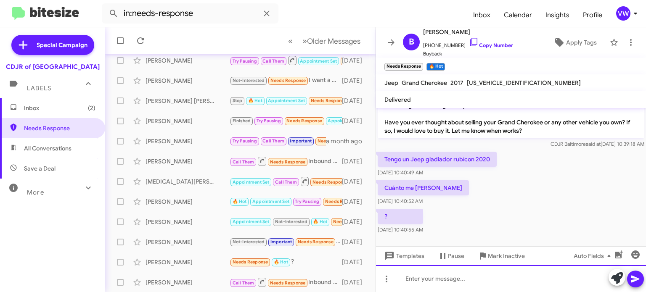
click at [406, 287] on div at bounding box center [511, 278] width 270 height 27
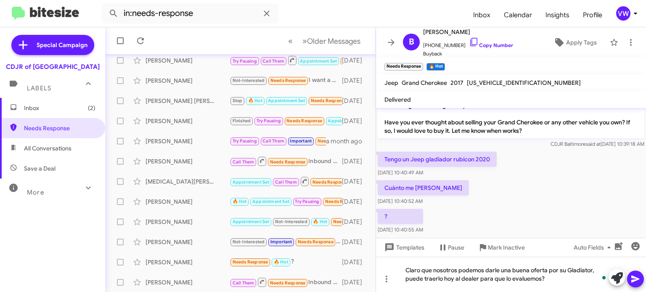
click at [634, 279] on icon at bounding box center [636, 279] width 10 height 10
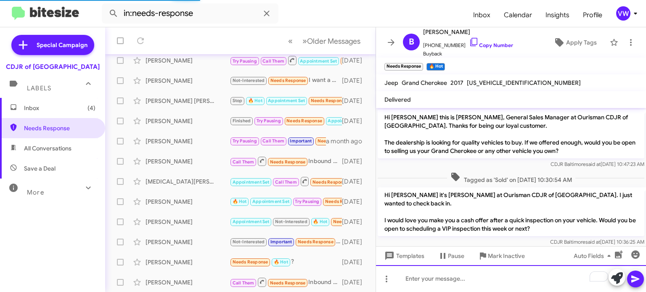
scroll to position [576, 0]
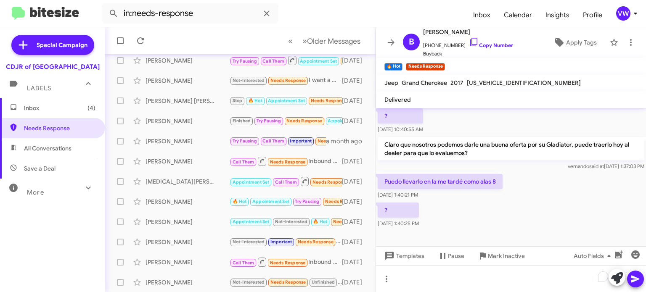
click at [558, 202] on div "? Sep 4, 2025, 1:40:25 PM" at bounding box center [511, 215] width 270 height 29
click at [499, 230] on div at bounding box center [511, 247] width 270 height 34
click at [393, 279] on span at bounding box center [386, 279] width 17 height 10
click at [472, 282] on div at bounding box center [323, 146] width 646 height 292
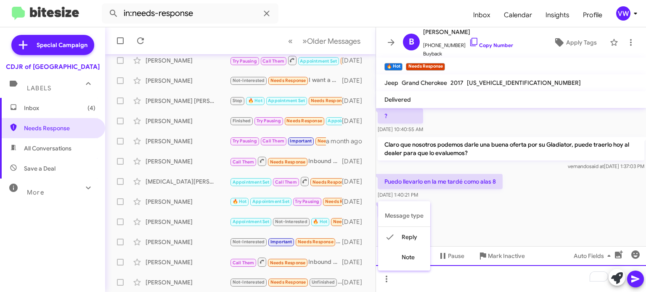
click at [472, 282] on div "To enrich screen reader interactions, please activate Accessibility in Grammarl…" at bounding box center [511, 278] width 270 height 27
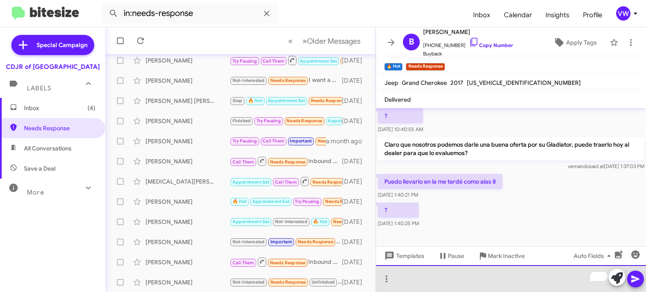
click at [472, 282] on div "To enrich screen reader interactions, please activate Accessibility in Grammarl…" at bounding box center [511, 278] width 270 height 27
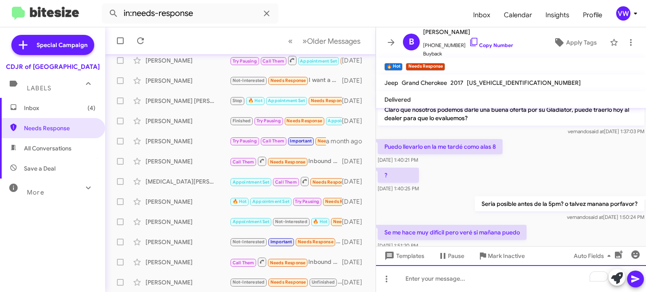
scroll to position [637, 0]
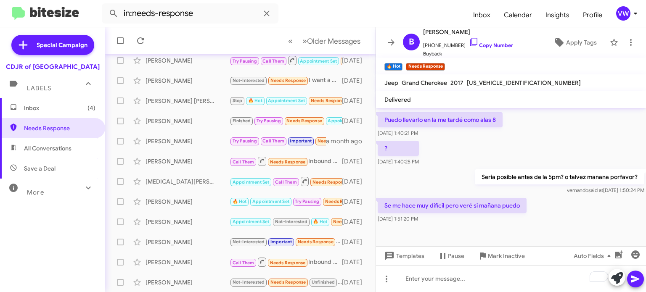
click at [438, 225] on div at bounding box center [511, 244] width 270 height 38
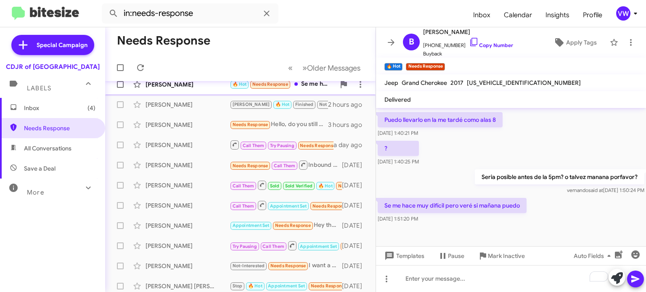
scroll to position [0, 0]
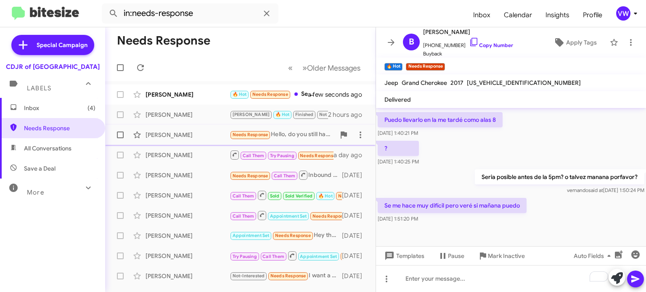
click at [249, 136] on span "Needs Response" at bounding box center [251, 134] width 36 height 5
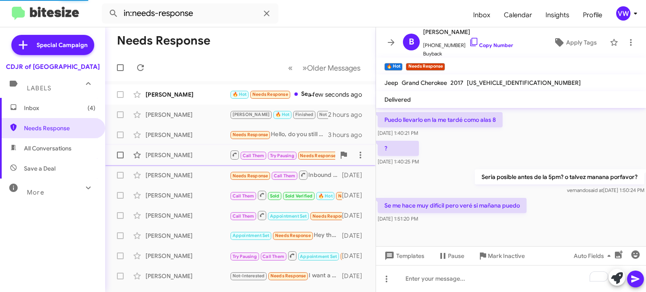
scroll to position [46, 0]
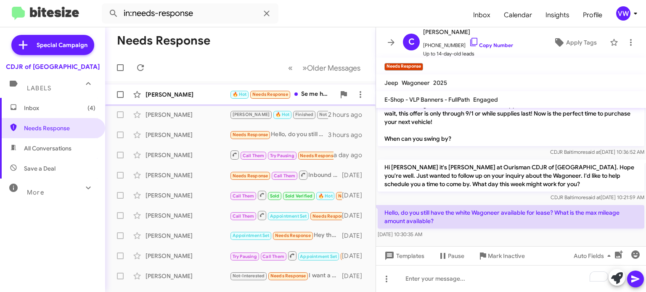
click at [271, 98] on span "🔥 Hot Needs Response" at bounding box center [260, 95] width 61 height 10
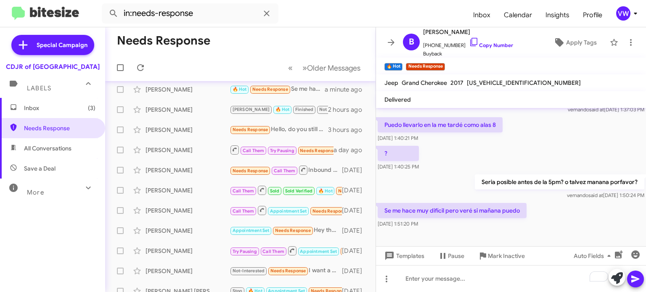
scroll to position [575, 0]
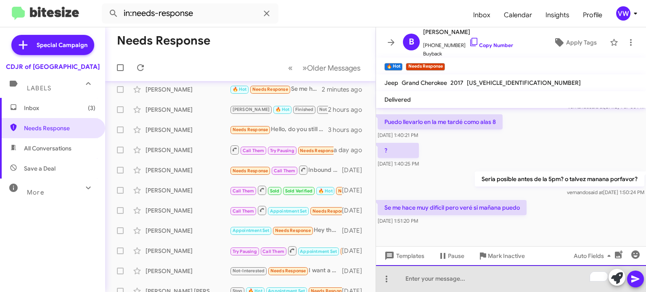
click at [422, 285] on div "To enrich screen reader interactions, please activate Accessibility in Grammarl…" at bounding box center [511, 278] width 270 height 27
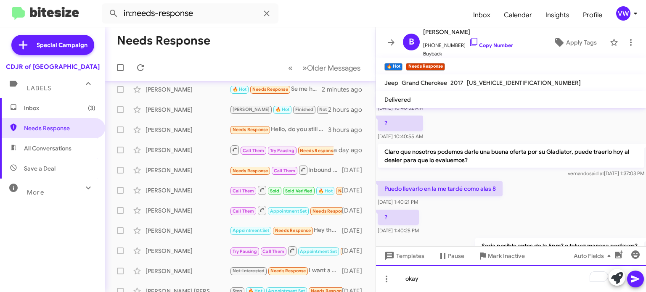
scroll to position [514, 0]
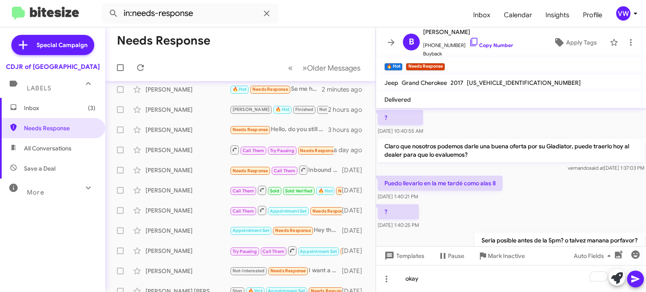
click at [637, 280] on icon at bounding box center [636, 279] width 10 height 10
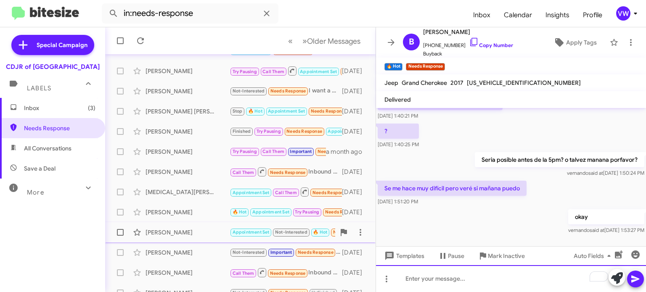
scroll to position [196, 0]
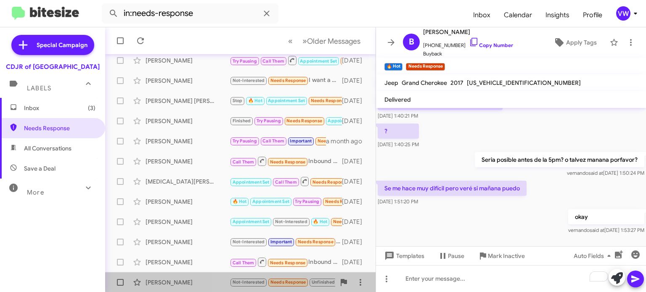
click at [290, 284] on span "Needs Response" at bounding box center [289, 282] width 36 height 5
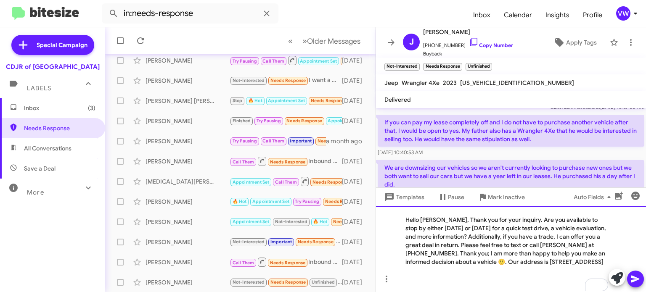
scroll to position [125, 0]
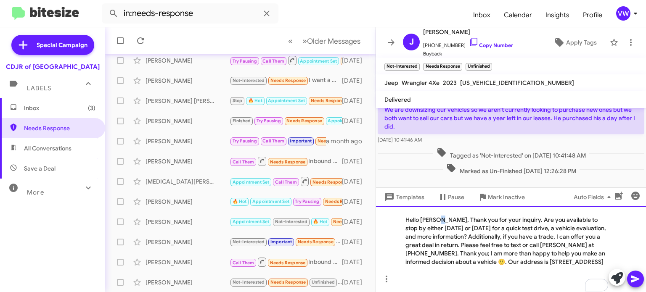
click at [437, 215] on div "Hello [PERSON_NAME], Thank you for your inquiry. Are you available to stop by e…" at bounding box center [511, 250] width 270 height 86
click at [633, 277] on icon at bounding box center [635, 279] width 8 height 7
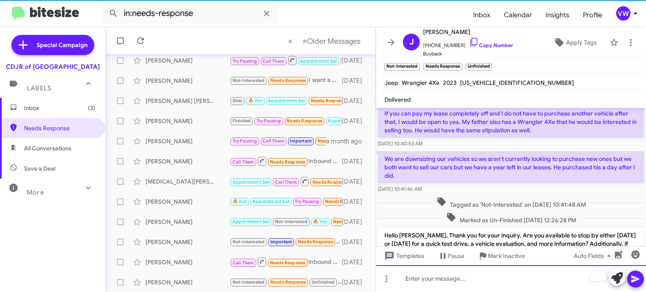
scroll to position [122, 0]
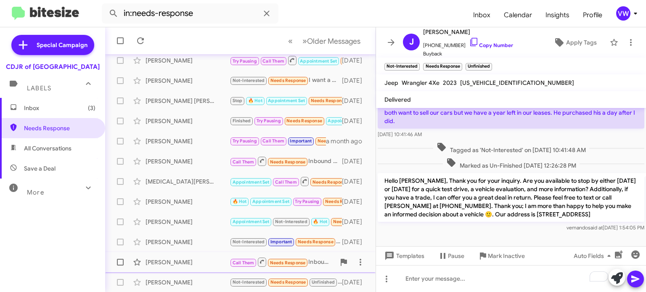
click at [294, 263] on span "Needs Response" at bounding box center [288, 262] width 36 height 5
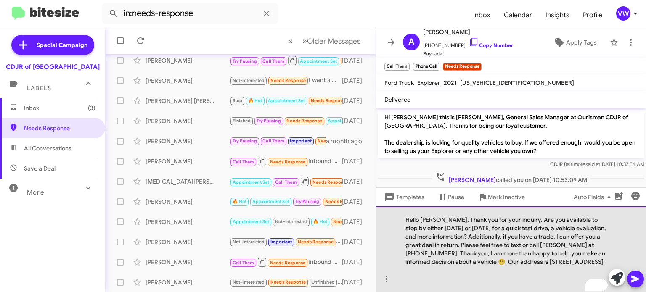
click at [442, 211] on div "Hello [PERSON_NAME], Thank you for your inquiry. Are you available to stop by e…" at bounding box center [511, 250] width 270 height 86
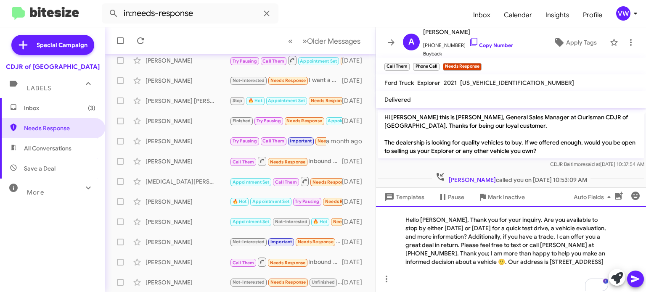
click at [440, 211] on div "Hello [PERSON_NAME], Thank you for your inquiry. Are you available to stop by e…" at bounding box center [511, 250] width 270 height 86
click at [633, 277] on icon at bounding box center [635, 279] width 8 height 7
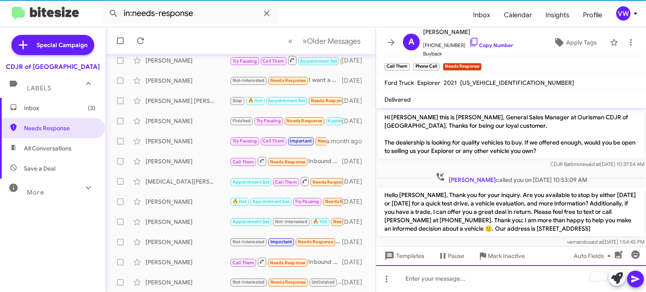
scroll to position [8, 0]
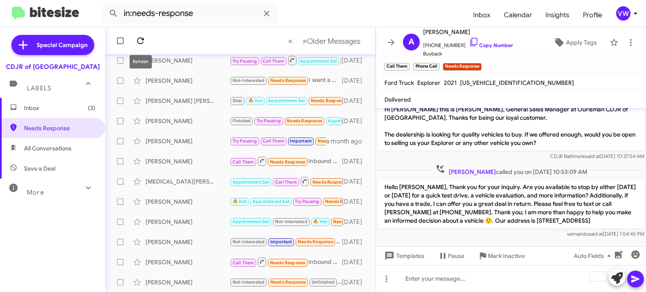
click at [144, 42] on icon at bounding box center [140, 41] width 10 height 10
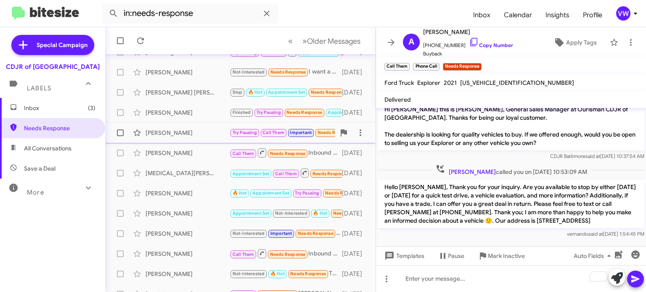
scroll to position [196, 0]
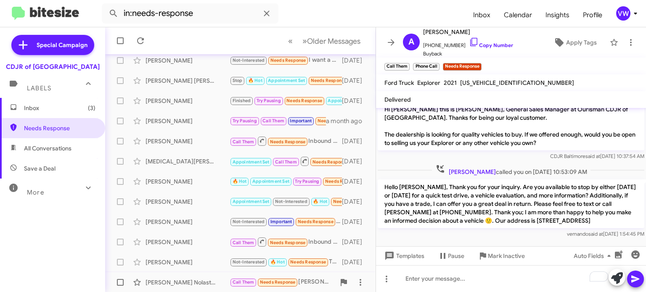
click at [276, 282] on span "Needs Response" at bounding box center [278, 282] width 36 height 5
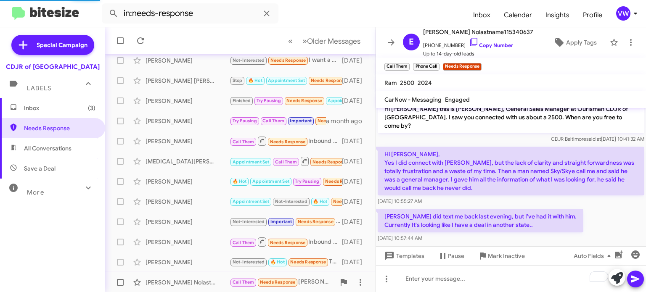
scroll to position [4, 0]
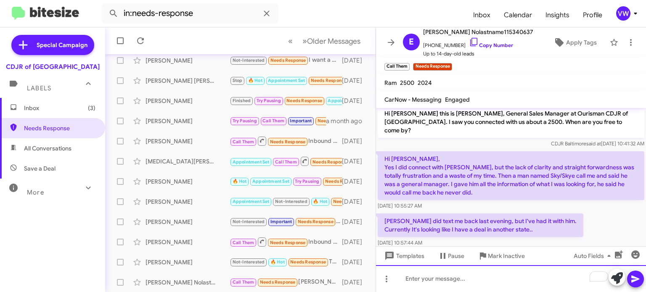
click at [470, 283] on div "To enrich screen reader interactions, please activate Accessibility in Grammarl…" at bounding box center [511, 278] width 270 height 27
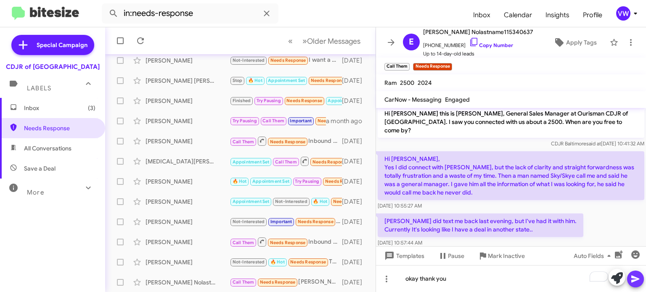
click at [634, 275] on icon at bounding box center [636, 279] width 10 height 10
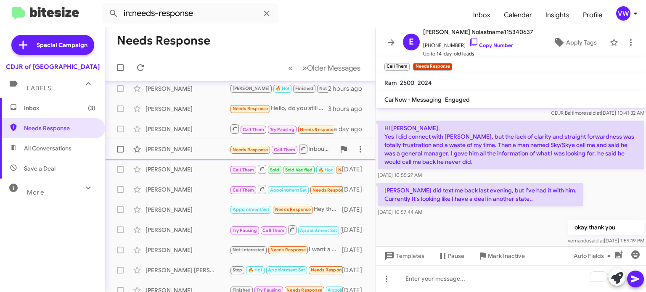
scroll to position [0, 0]
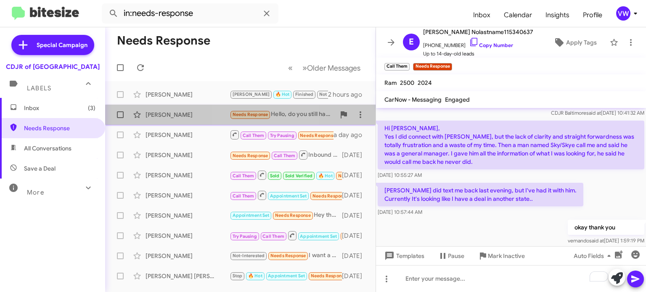
click at [257, 117] on span "Needs Response" at bounding box center [251, 114] width 36 height 5
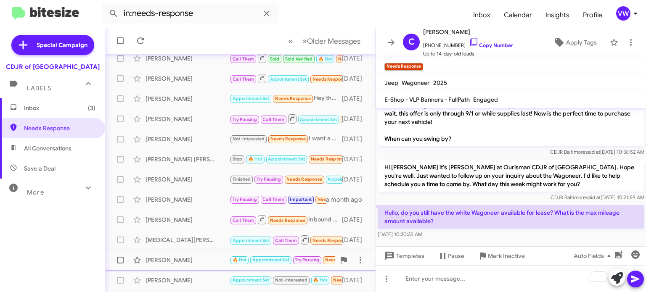
scroll to position [196, 0]
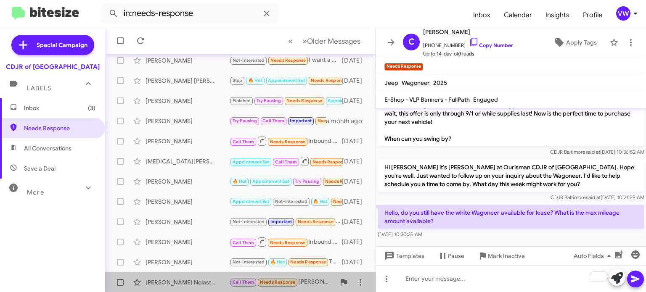
click at [284, 281] on span "Needs Response" at bounding box center [278, 282] width 36 height 5
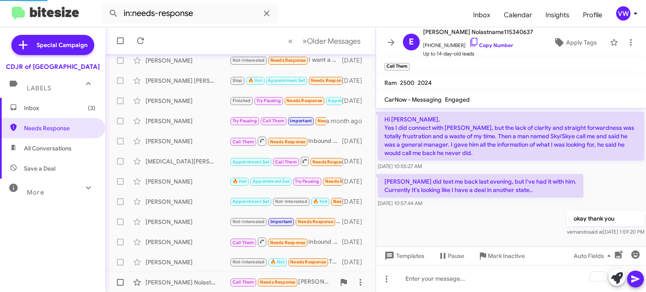
scroll to position [34, 0]
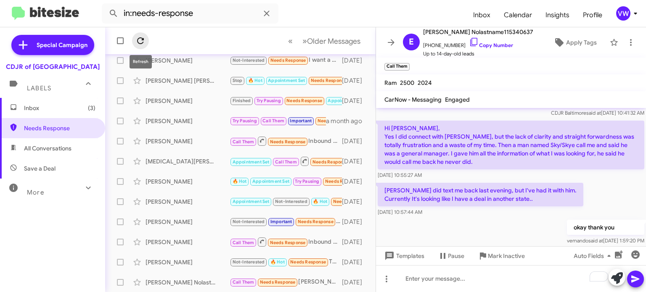
click at [143, 40] on icon at bounding box center [140, 41] width 10 height 10
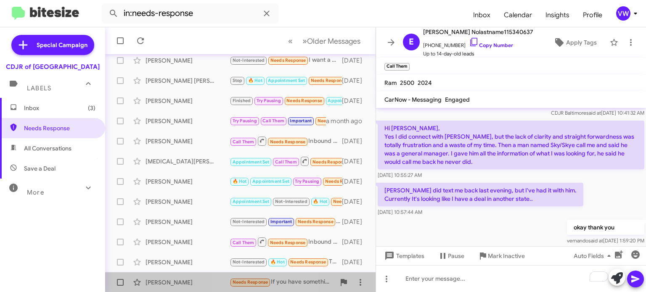
click at [265, 282] on span "Needs Response" at bounding box center [251, 282] width 36 height 5
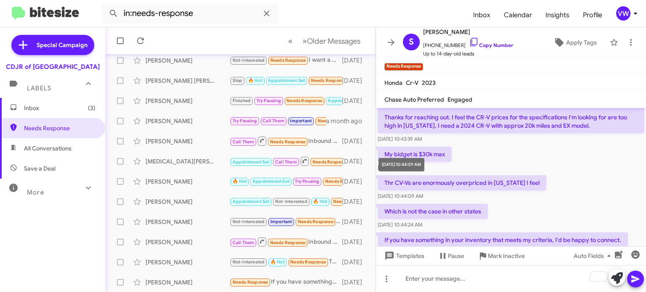
scroll to position [79, 0]
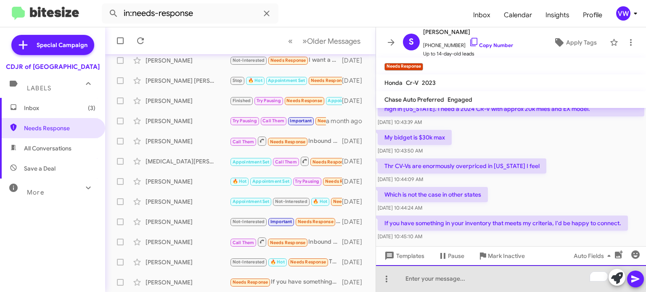
click at [460, 279] on div "To enrich screen reader interactions, please activate Accessibility in Grammarl…" at bounding box center [511, 278] width 270 height 27
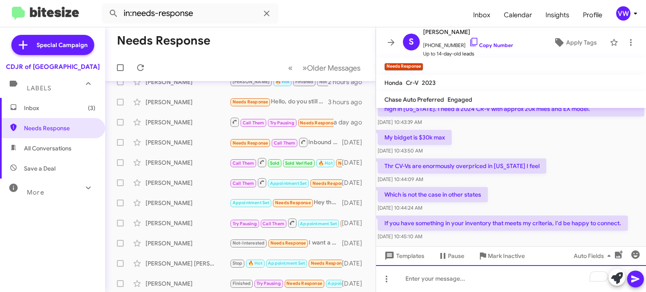
scroll to position [0, 0]
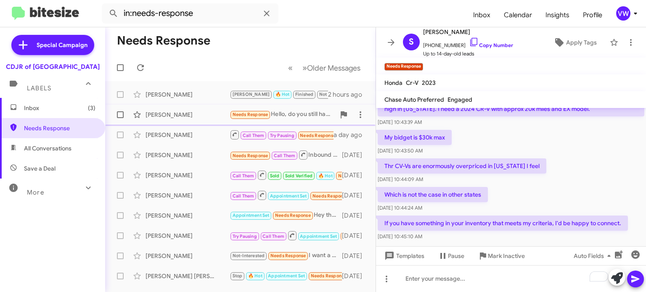
click at [252, 115] on span "Needs Response" at bounding box center [251, 114] width 36 height 5
